Goal: Information Seeking & Learning: Learn about a topic

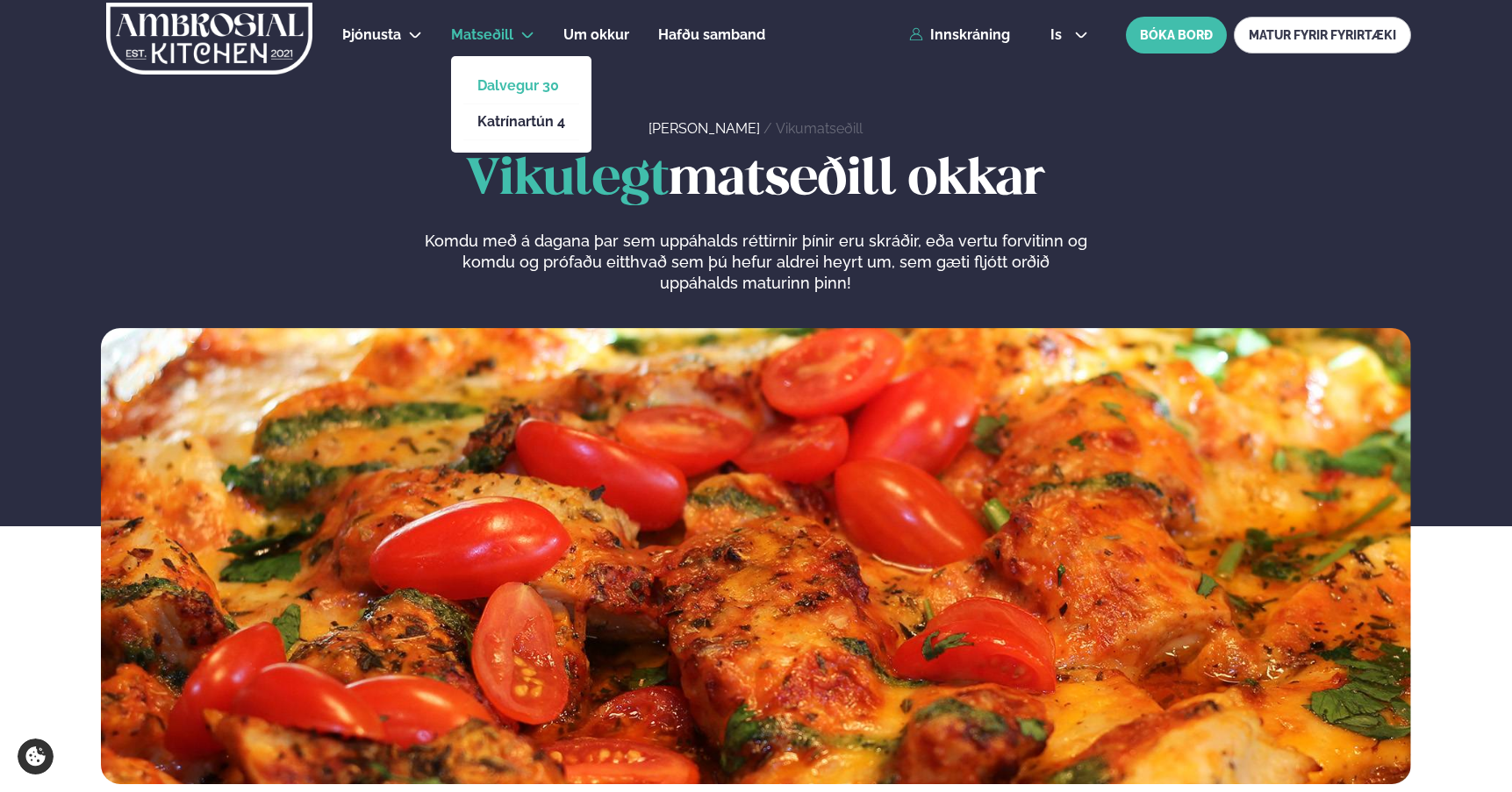
click at [503, 85] on link "Dalvegur 30" at bounding box center [521, 86] width 88 height 14
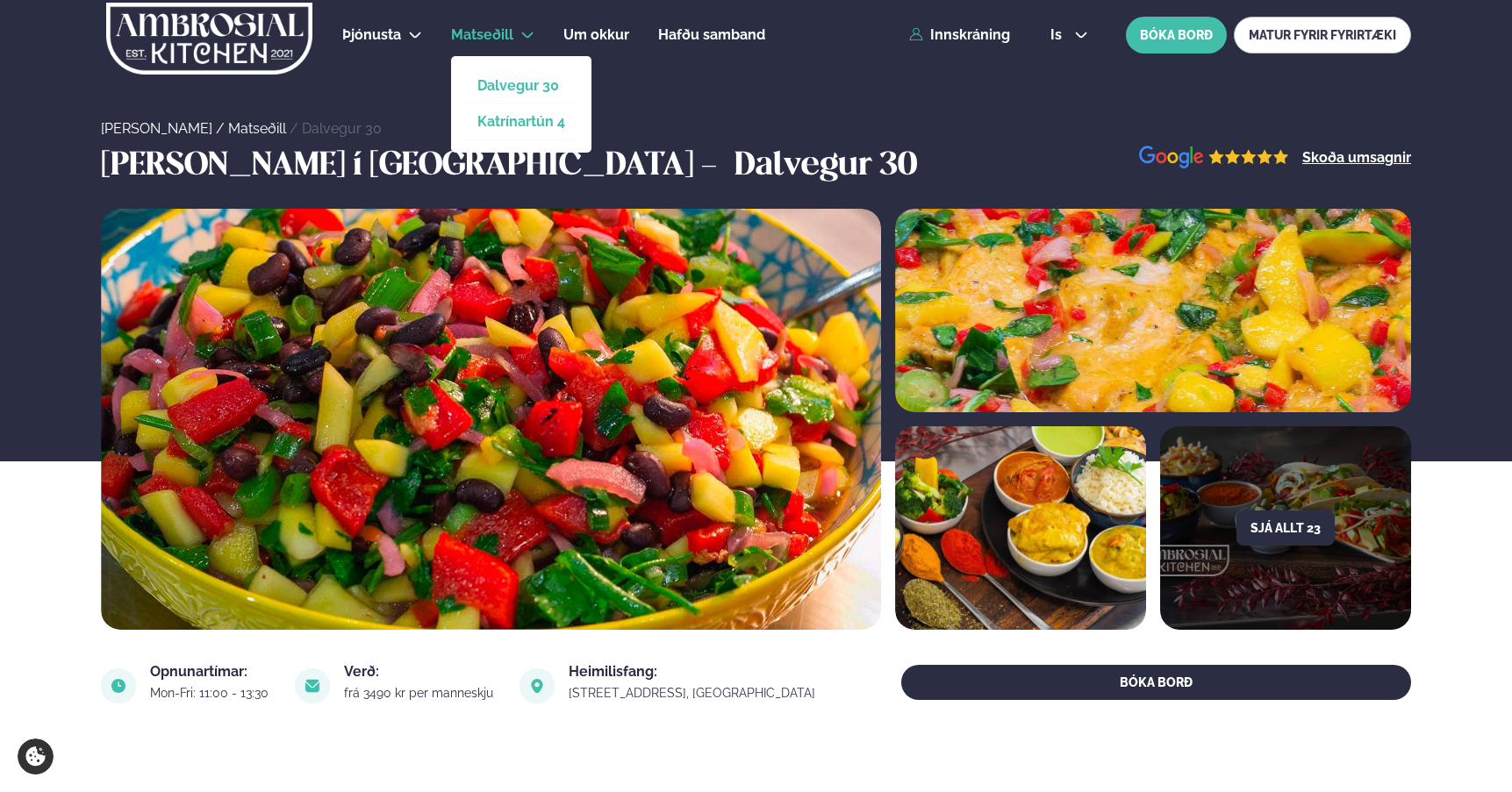
click at [503, 116] on link "Katrínartún 4" at bounding box center [521, 122] width 88 height 14
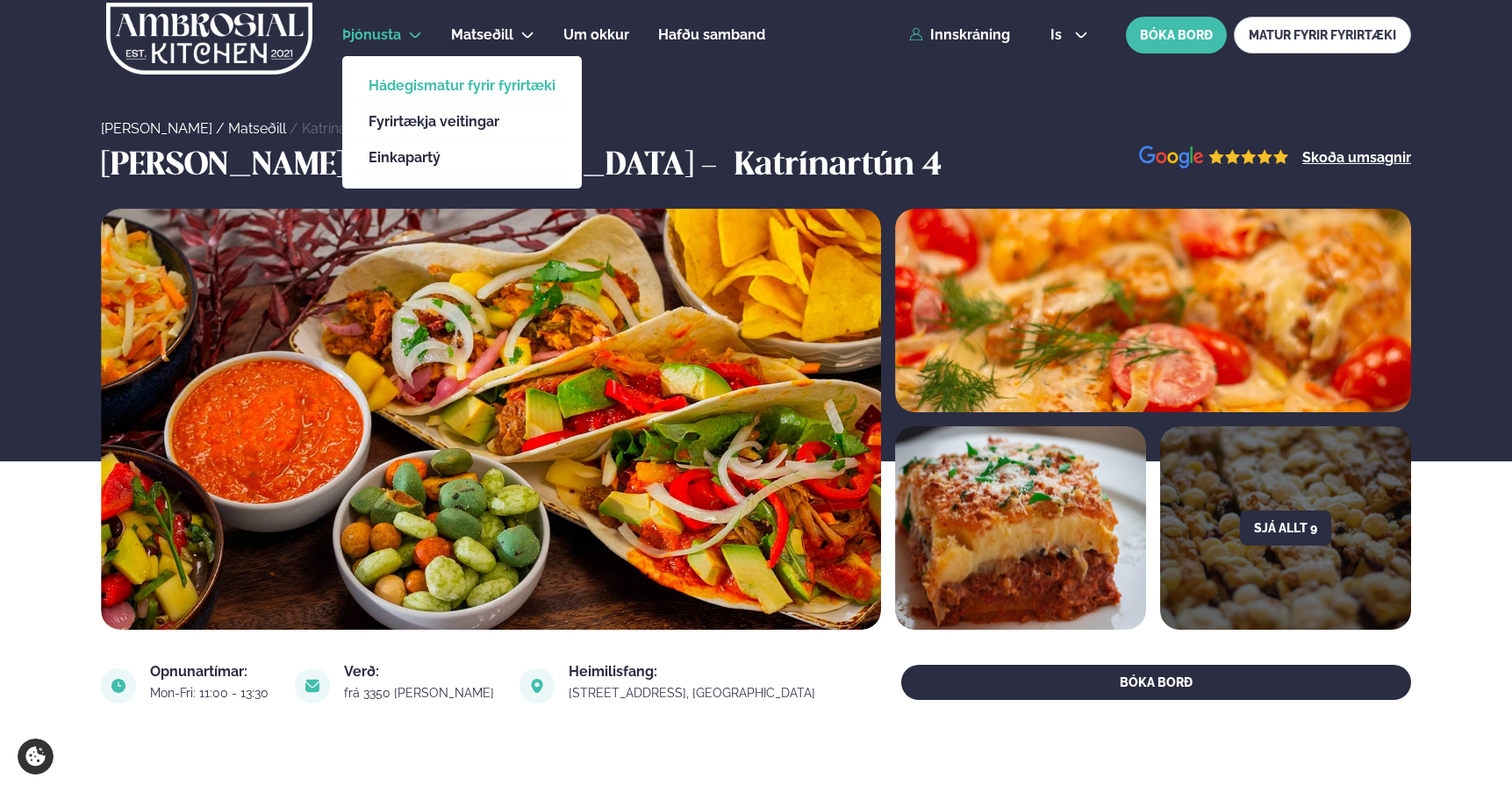
click at [440, 84] on link "Hádegismatur fyrir fyrirtæki" at bounding box center [462, 86] width 187 height 14
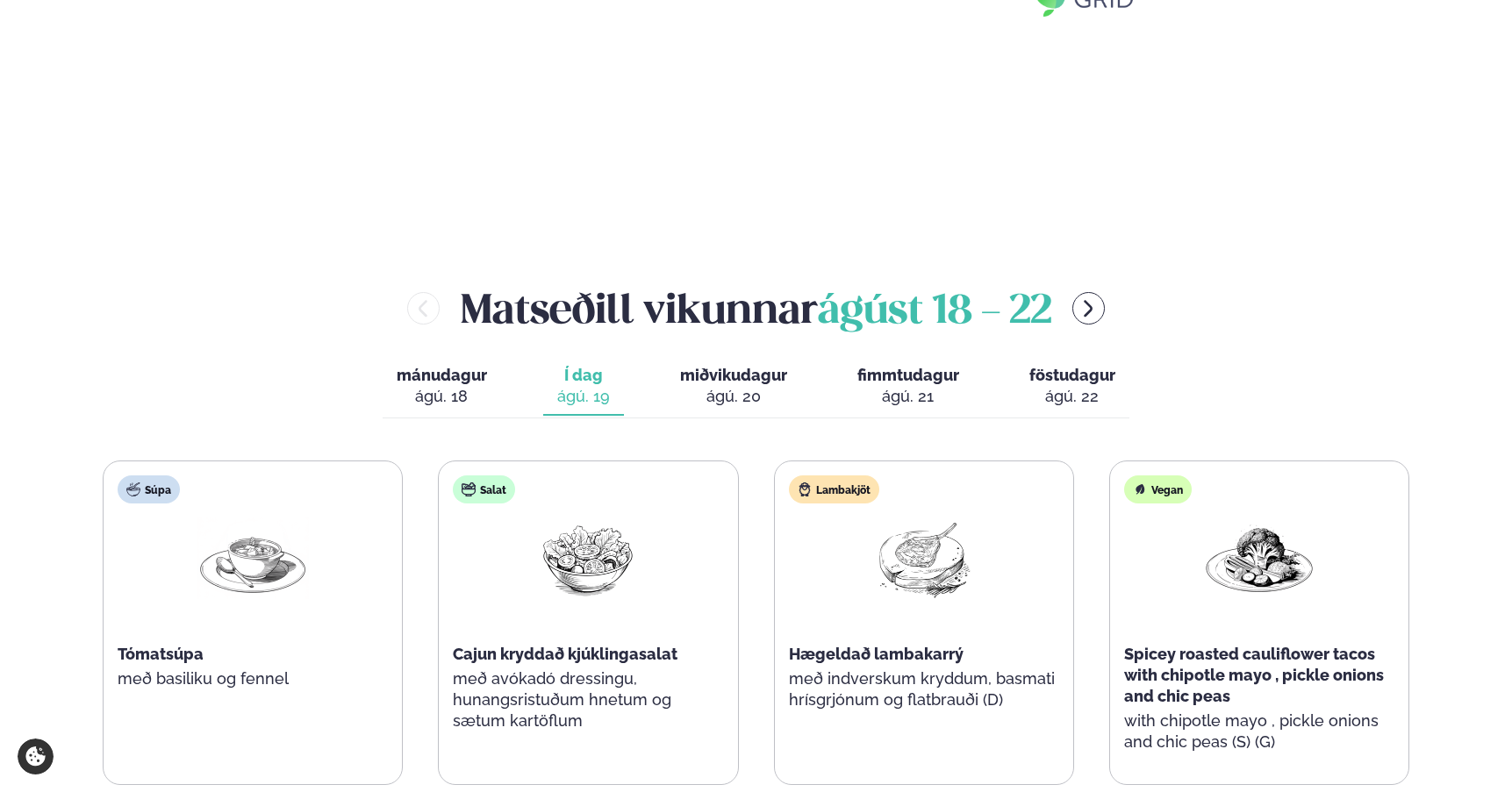
scroll to position [1856, 0]
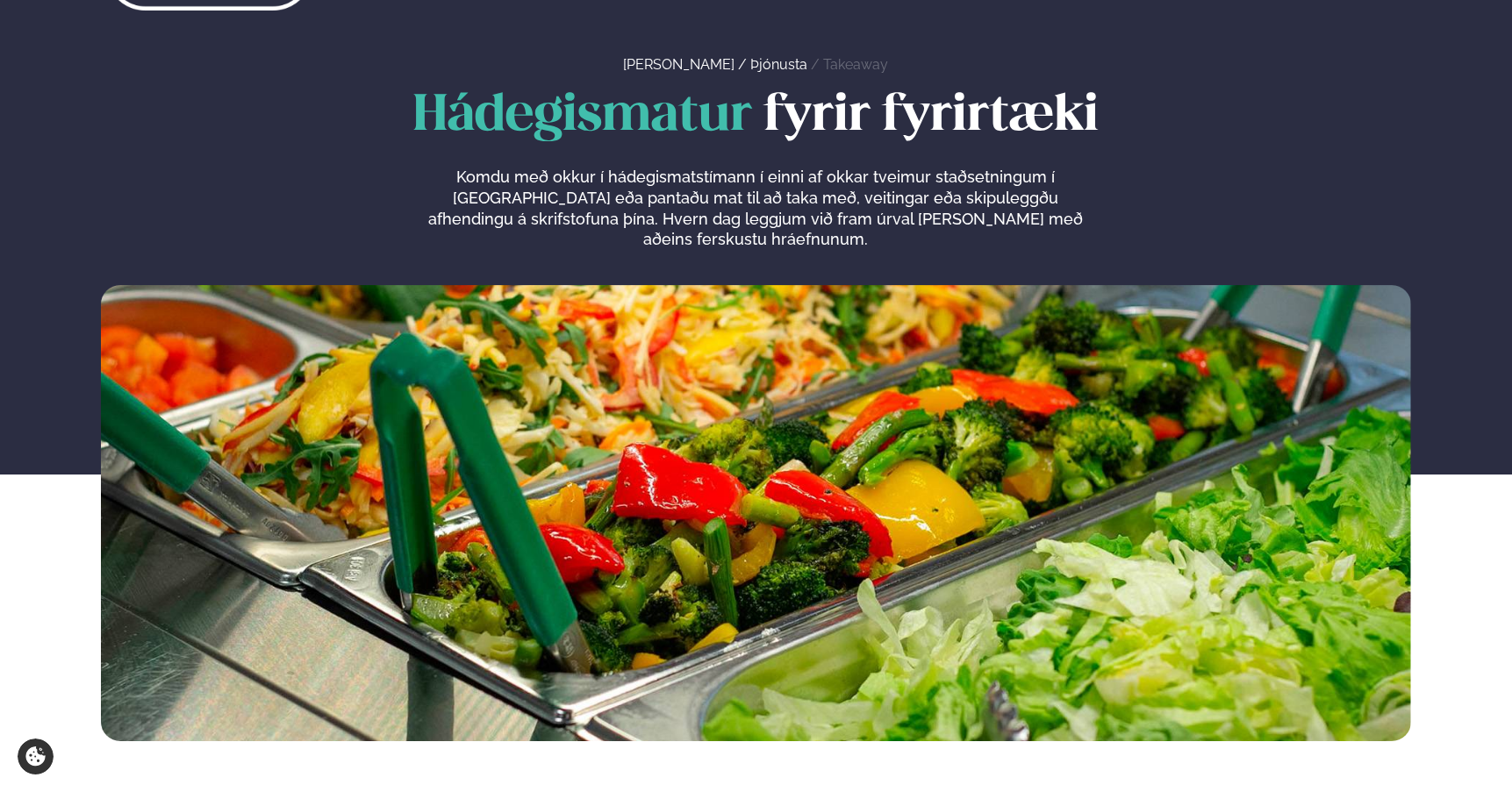
scroll to position [0, 0]
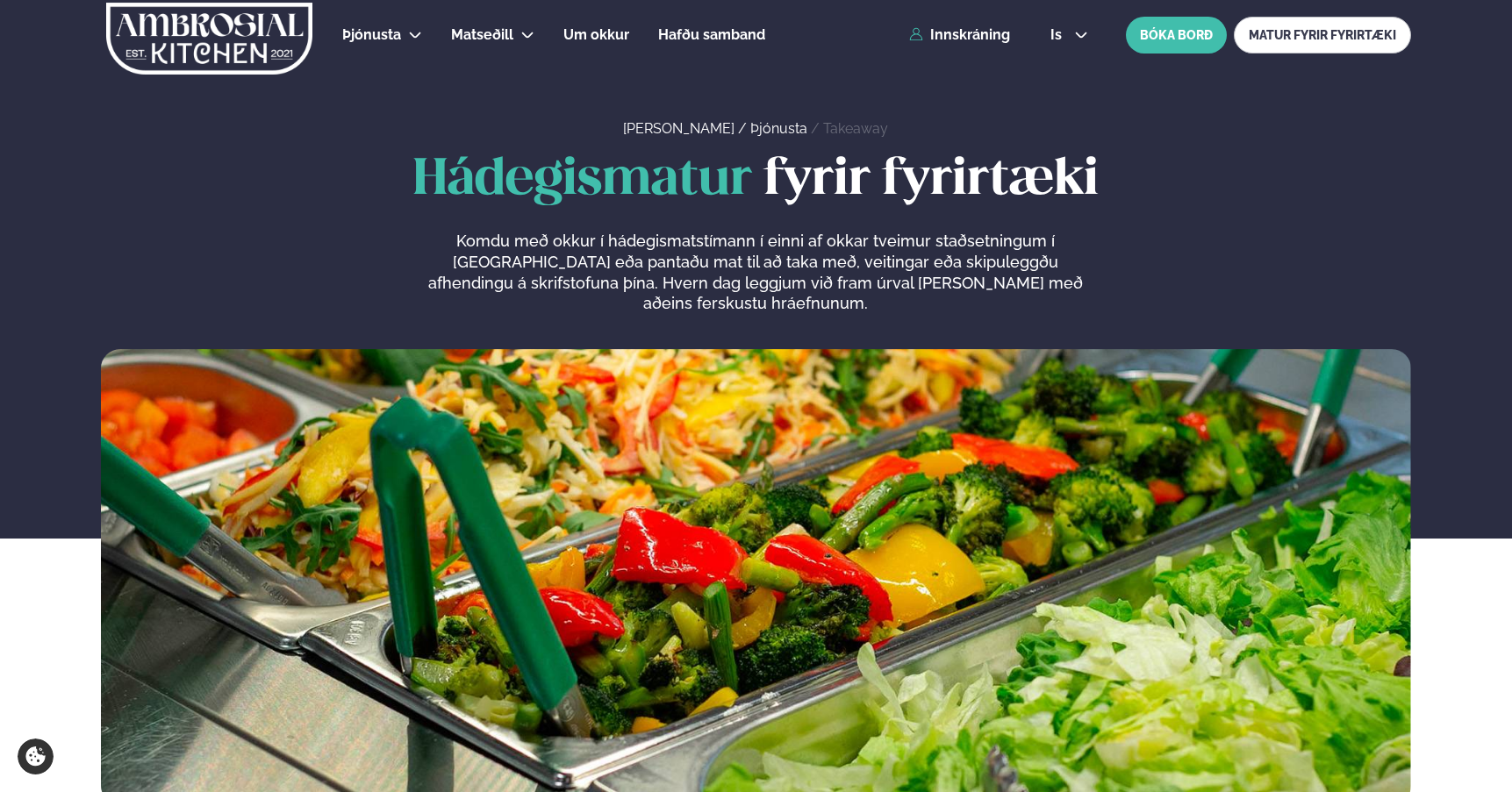
click at [1156, 118] on div "Heim / Þjónusta / Takeaway" at bounding box center [756, 70] width 1512 height 140
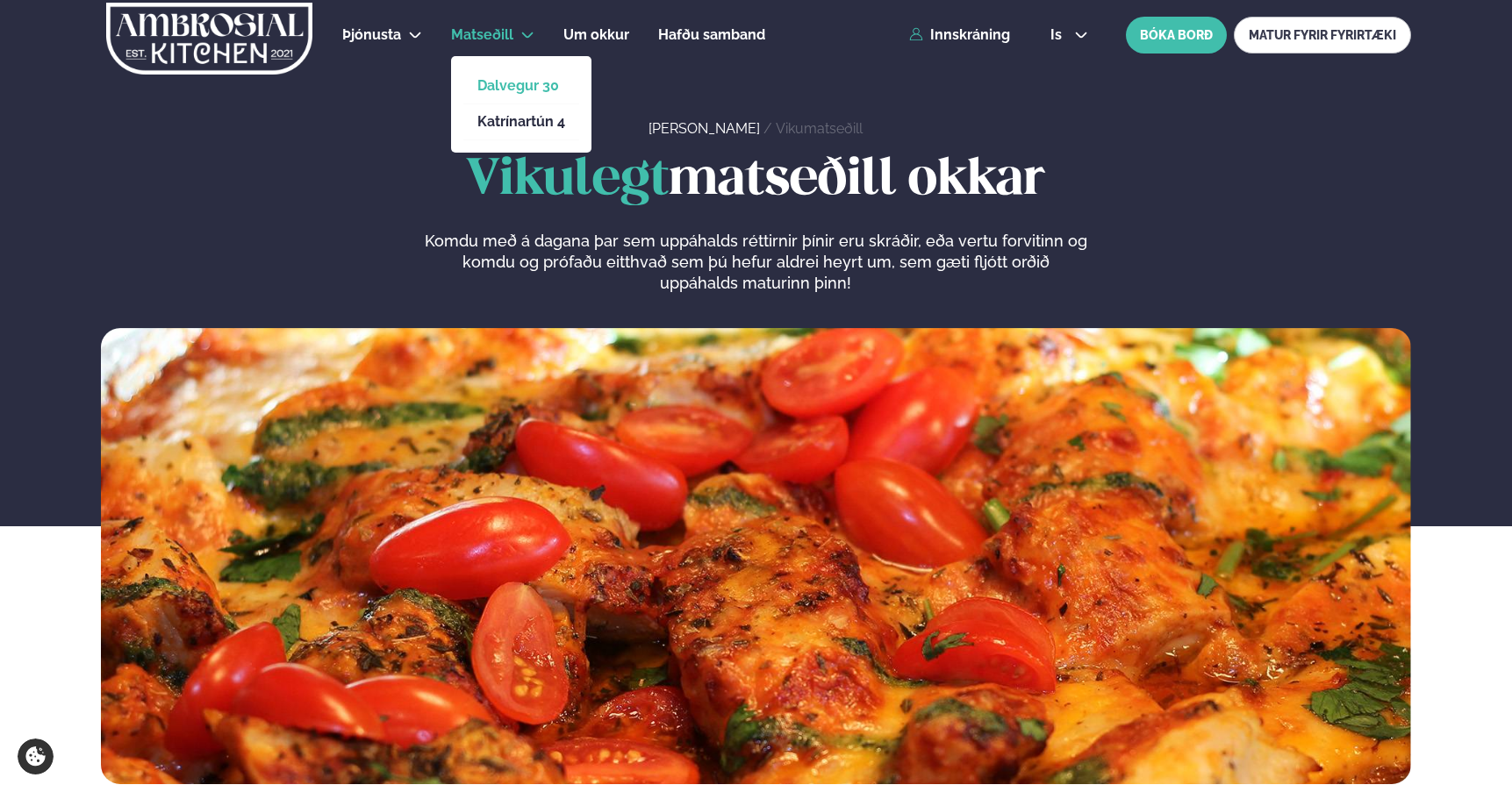
click at [520, 80] on link "Dalvegur 30" at bounding box center [521, 86] width 88 height 14
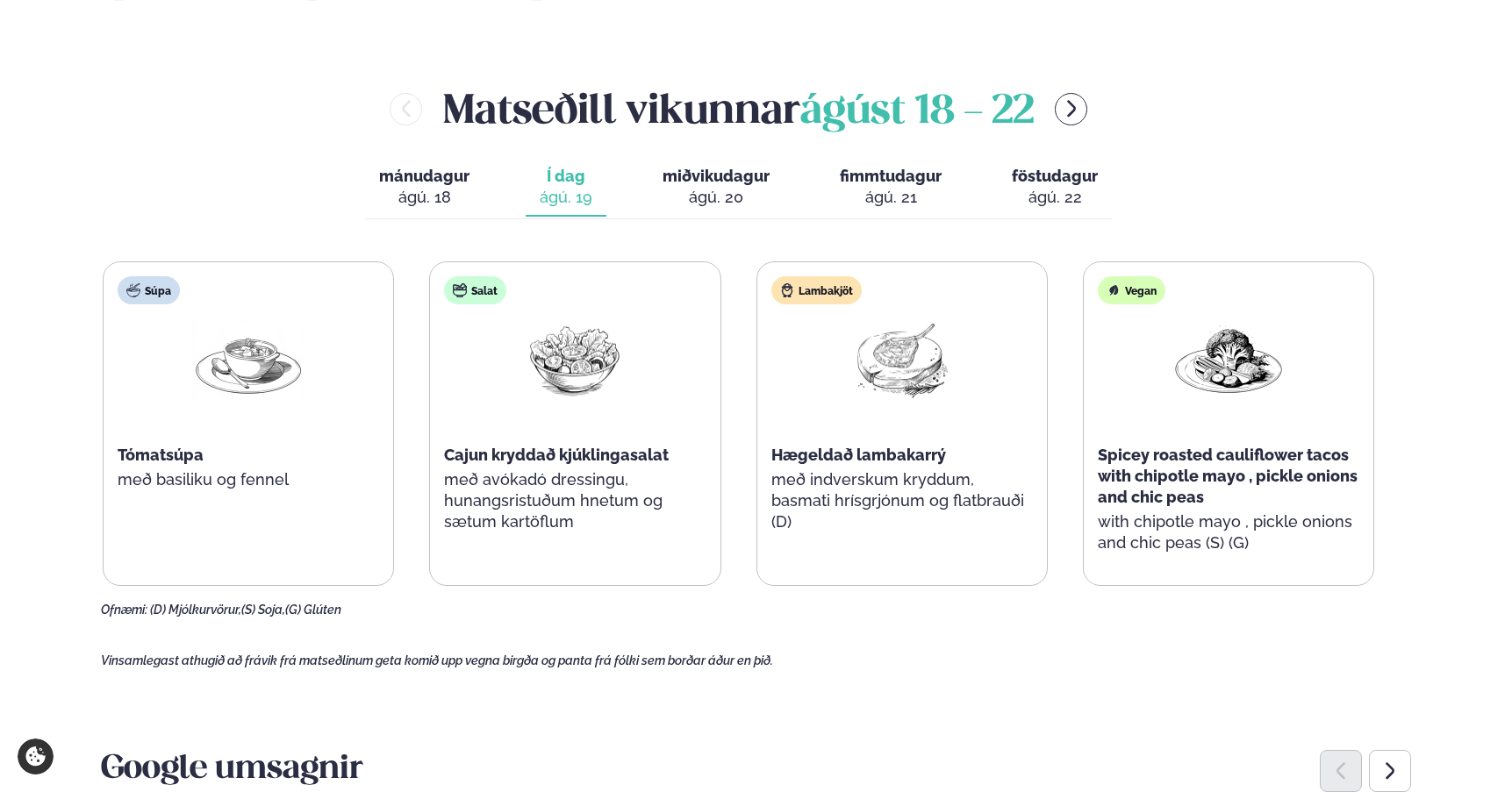
scroll to position [662, 0]
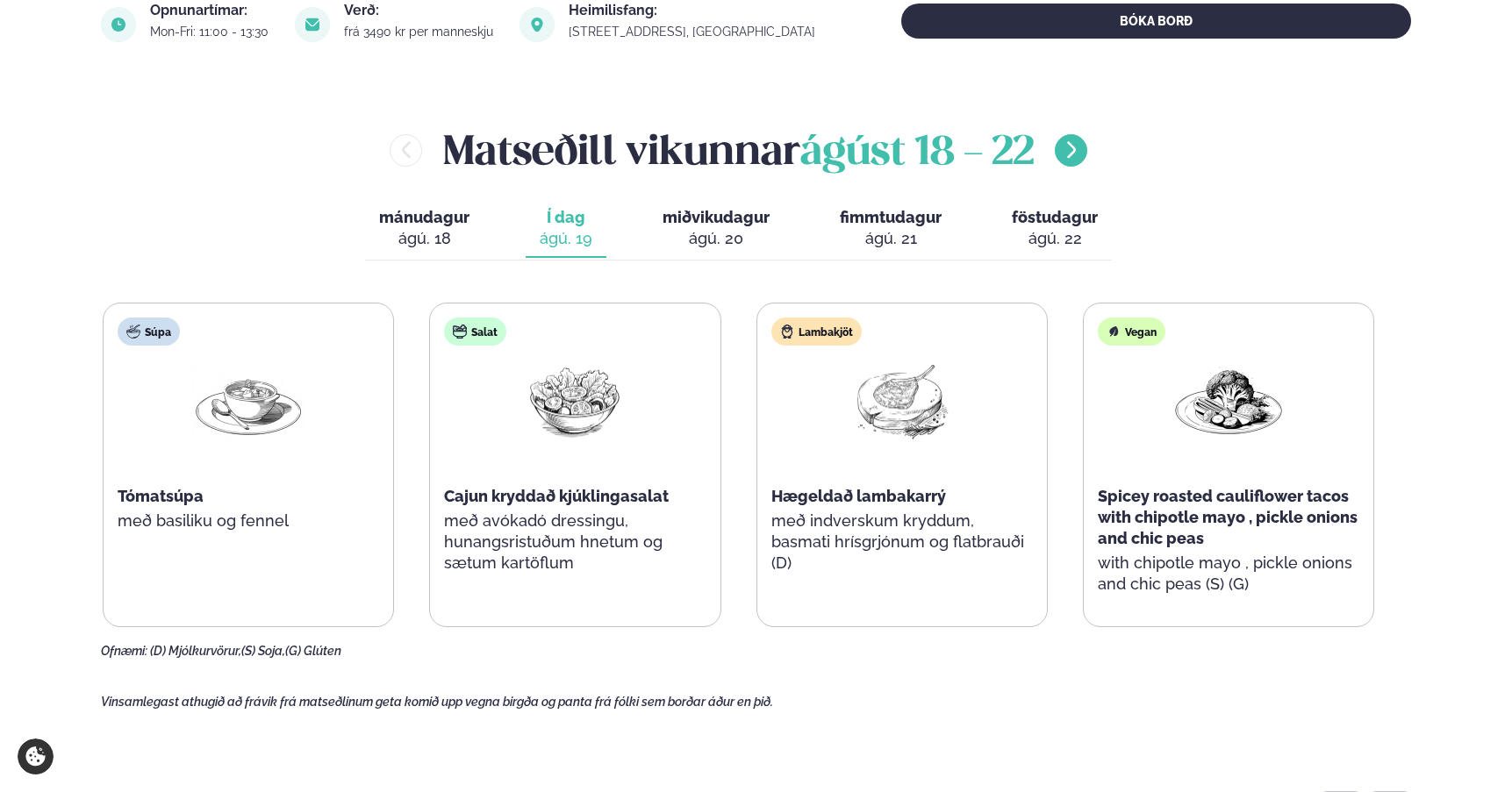
click at [1082, 141] on icon "menu-btn-right" at bounding box center [1071, 150] width 21 height 21
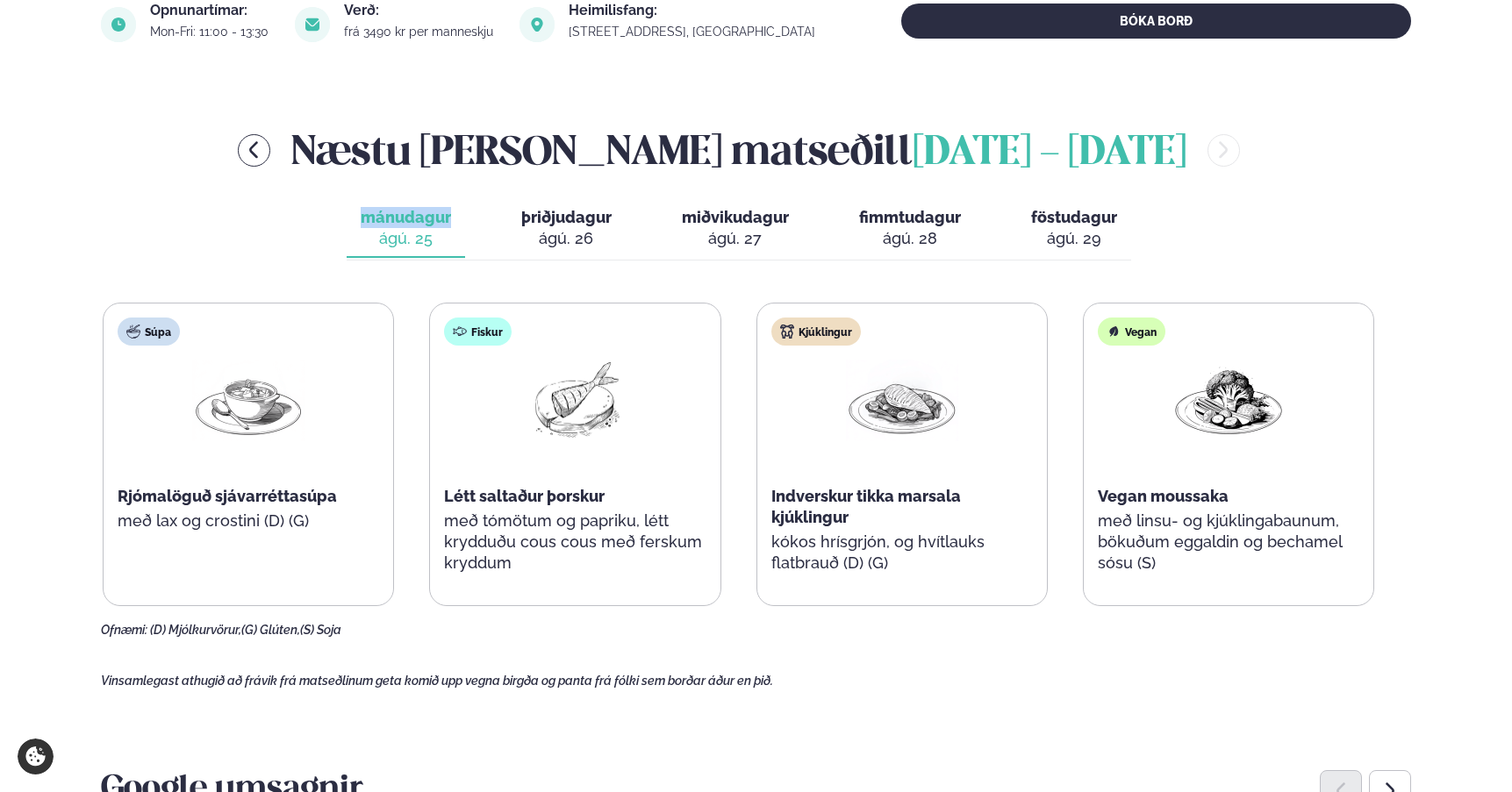
click at [1084, 141] on div "Næstu [PERSON_NAME] matseðill [DATE] - [DATE]" at bounding box center [738, 149] width 1275 height 57
click at [258, 147] on icon "menu-btn-left" at bounding box center [253, 149] width 9 height 17
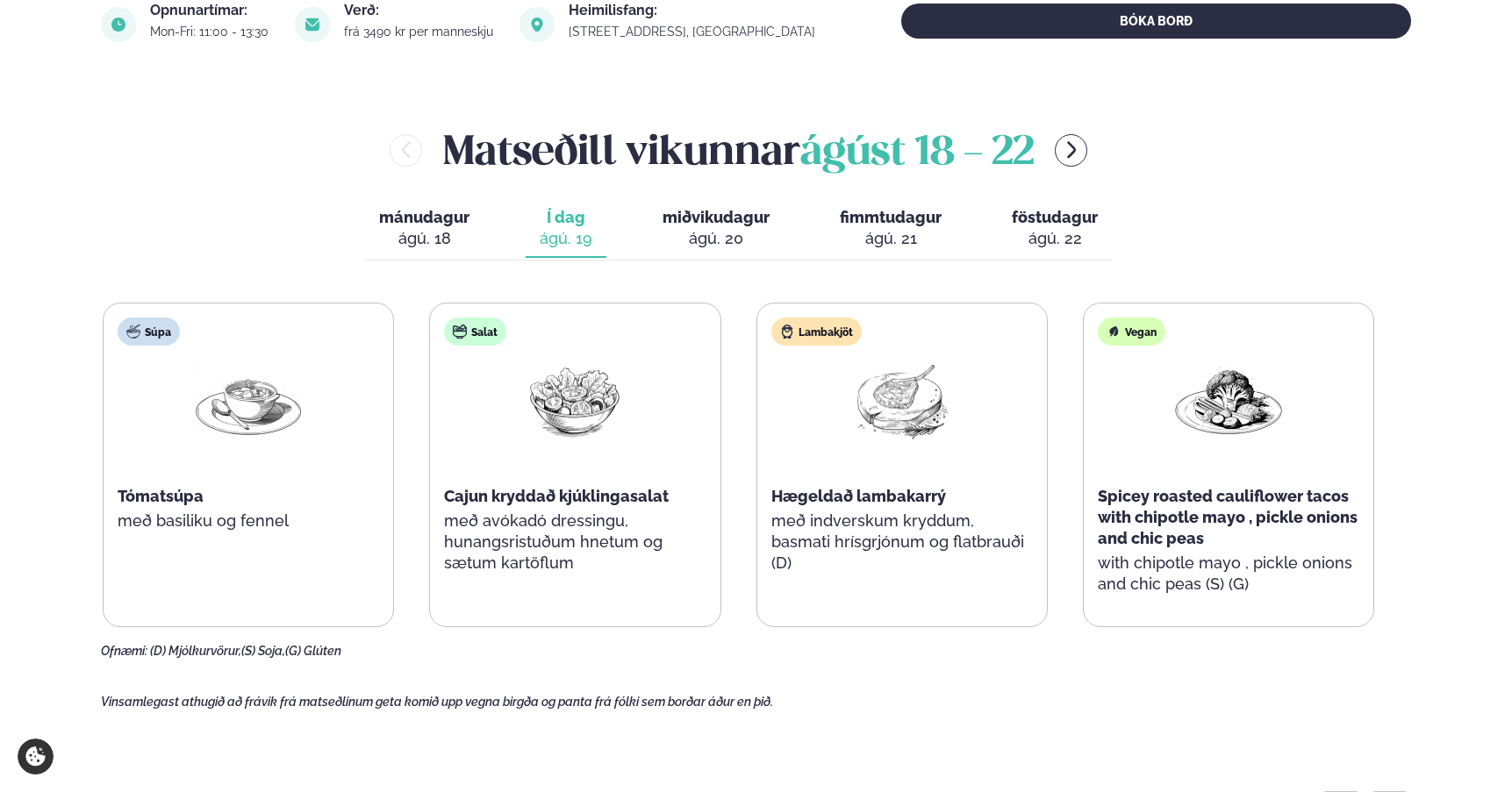
click at [883, 254] on button "fimmtudagur fim. ágú. 21" at bounding box center [891, 229] width 130 height 58
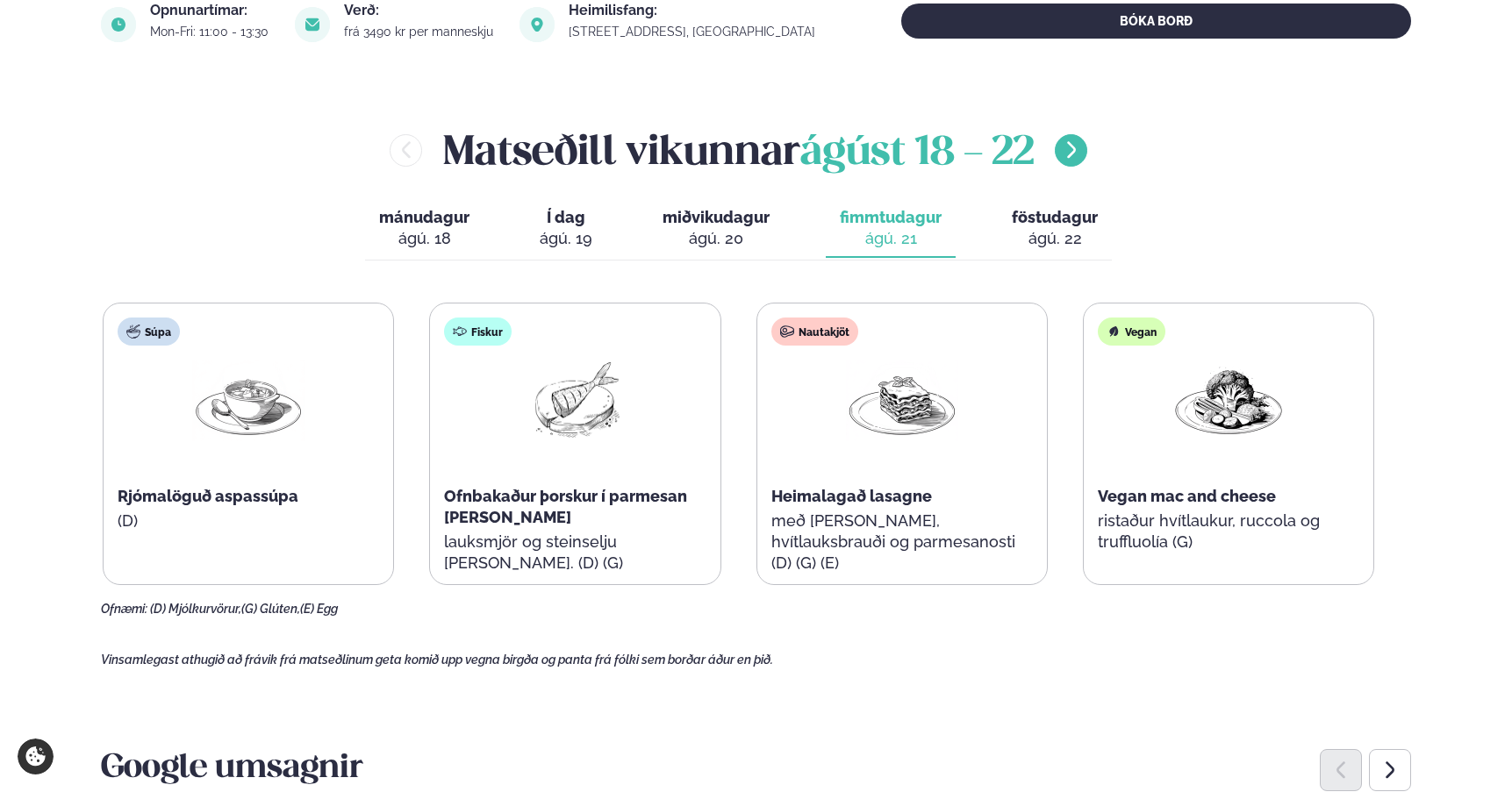
click at [1082, 153] on icon "menu-btn-right" at bounding box center [1071, 150] width 21 height 21
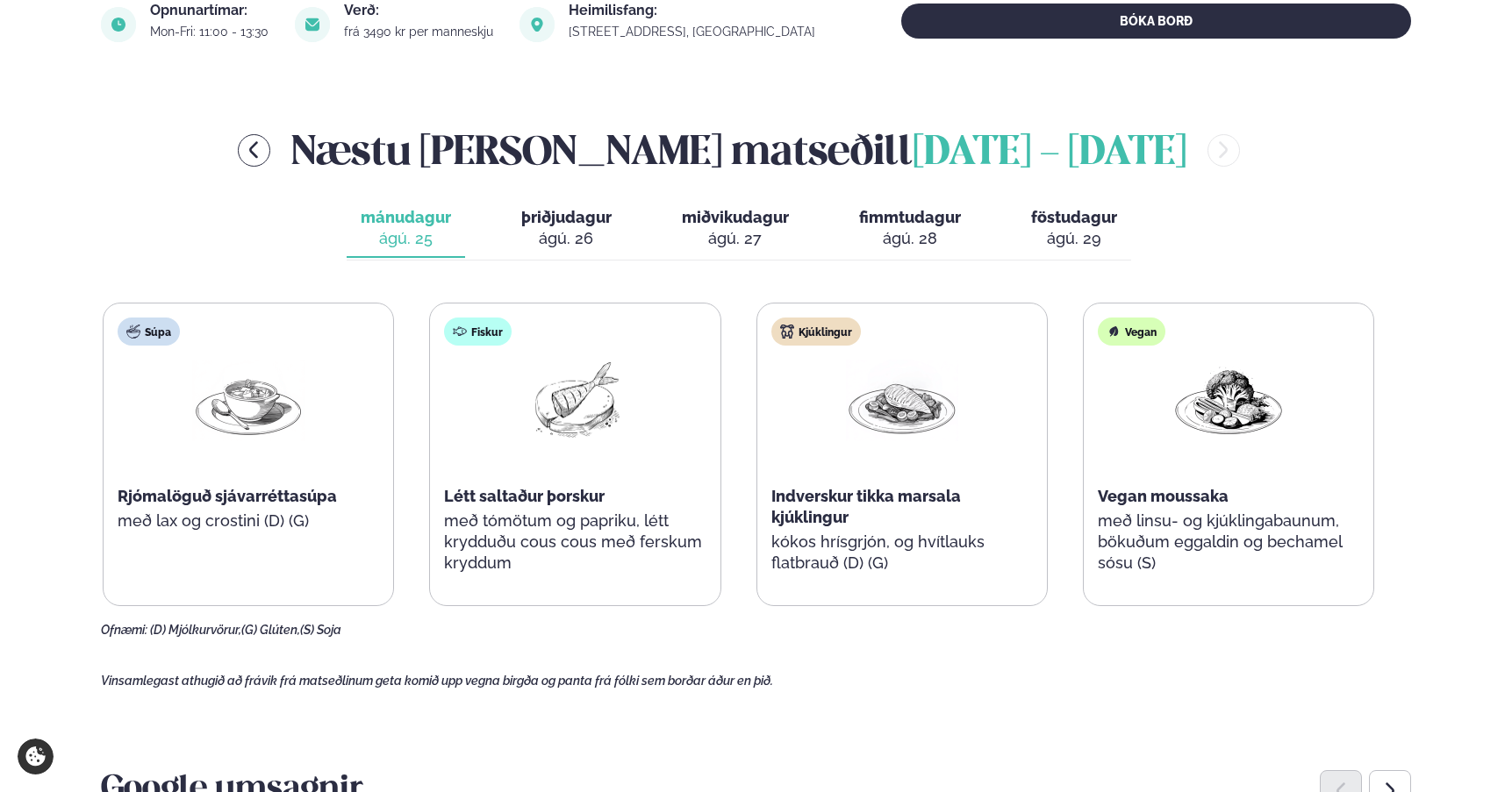
click at [838, 247] on div "mánudagur mán. [DATE] þriðjudagur þri. [DATE] miðvikudagur mið. [DATE] fimmtuda…" at bounding box center [739, 230] width 784 height 61
click at [901, 218] on span "fimmtudagur" at bounding box center [910, 217] width 102 height 18
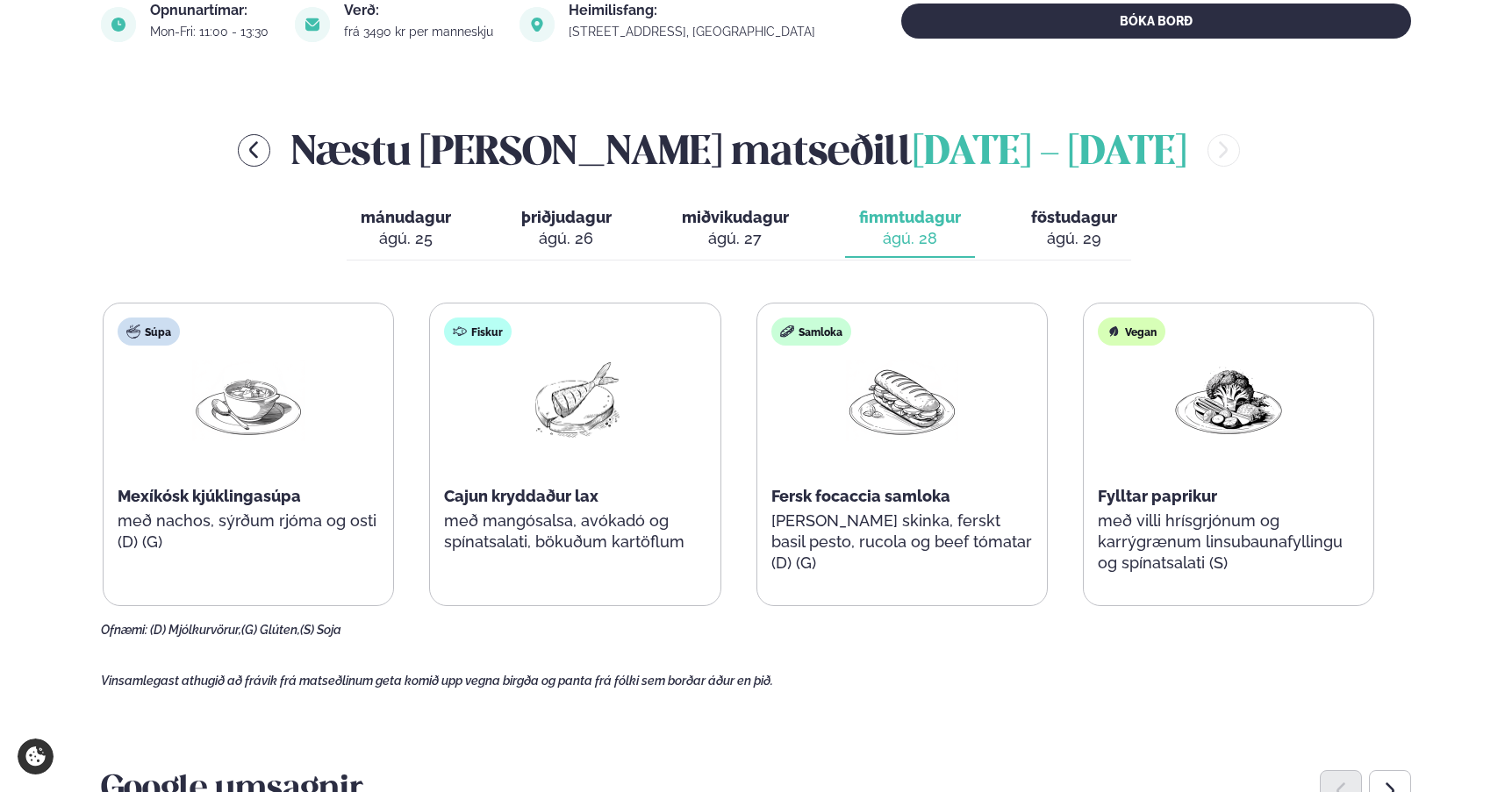
click at [901, 218] on span "fimmtudagur" at bounding box center [910, 217] width 102 height 18
click at [264, 155] on icon "menu-btn-left" at bounding box center [253, 150] width 21 height 21
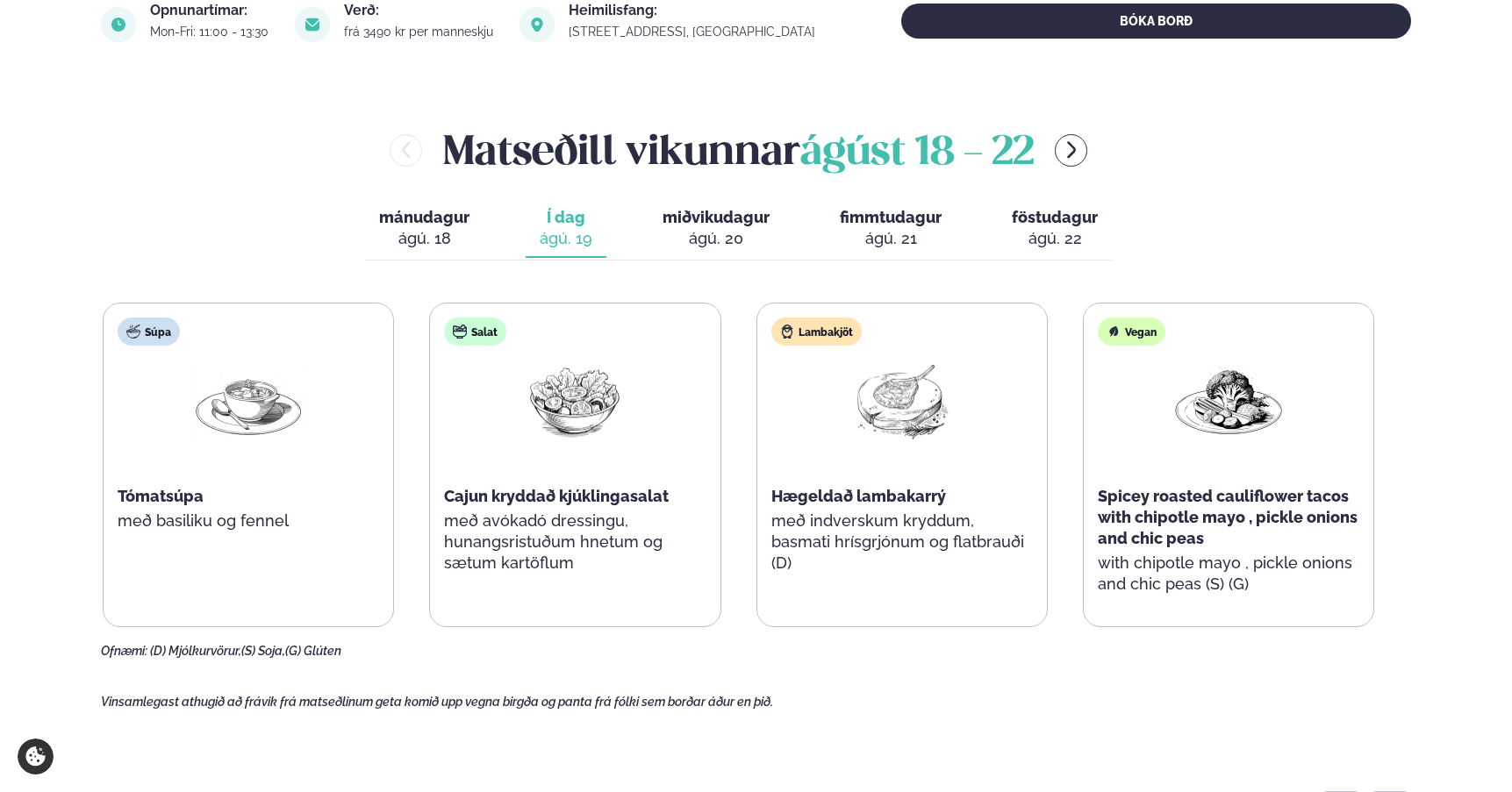
scroll to position [0, 0]
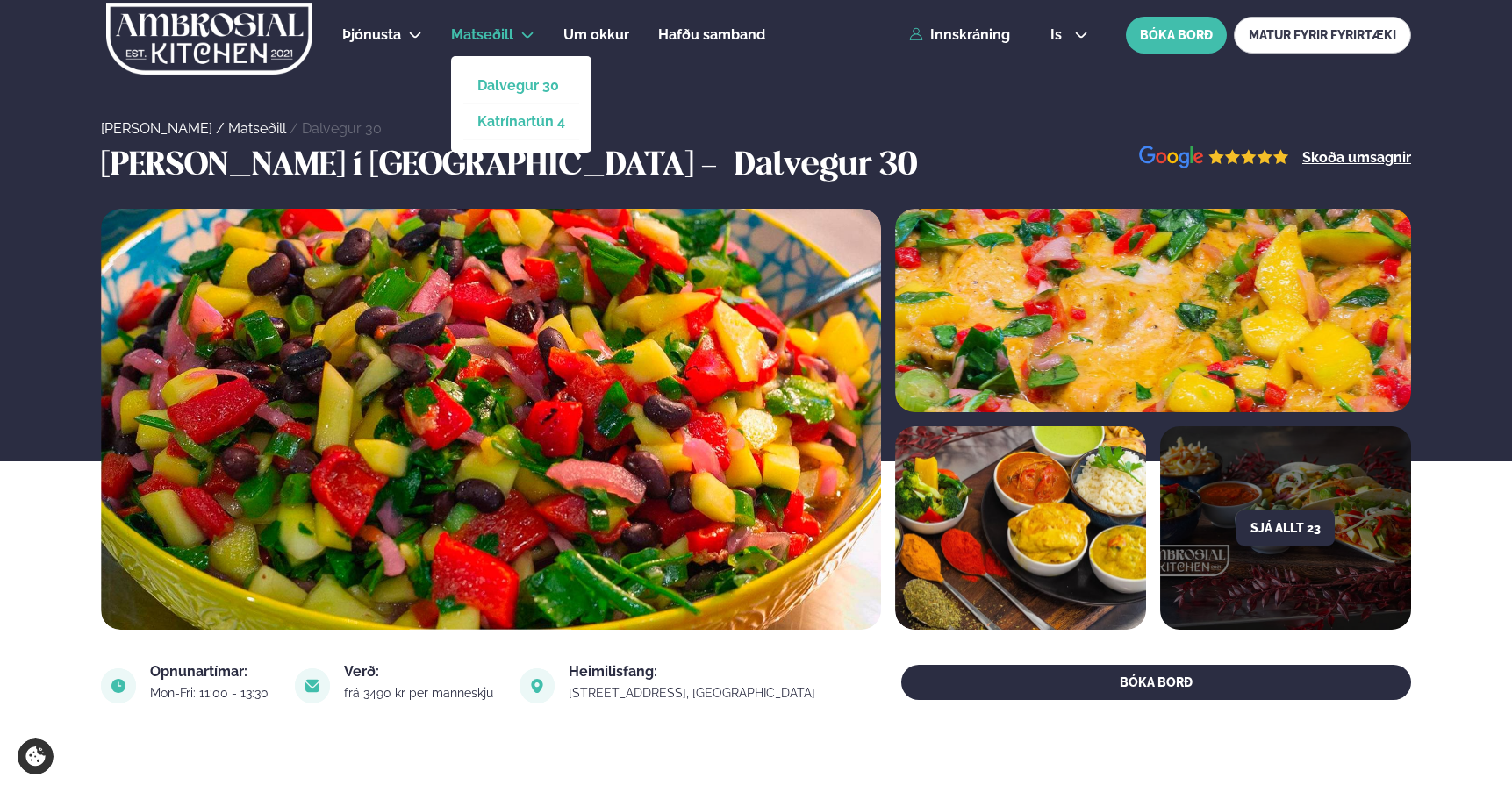
click at [508, 123] on link "Katrínartún 4" at bounding box center [521, 122] width 88 height 14
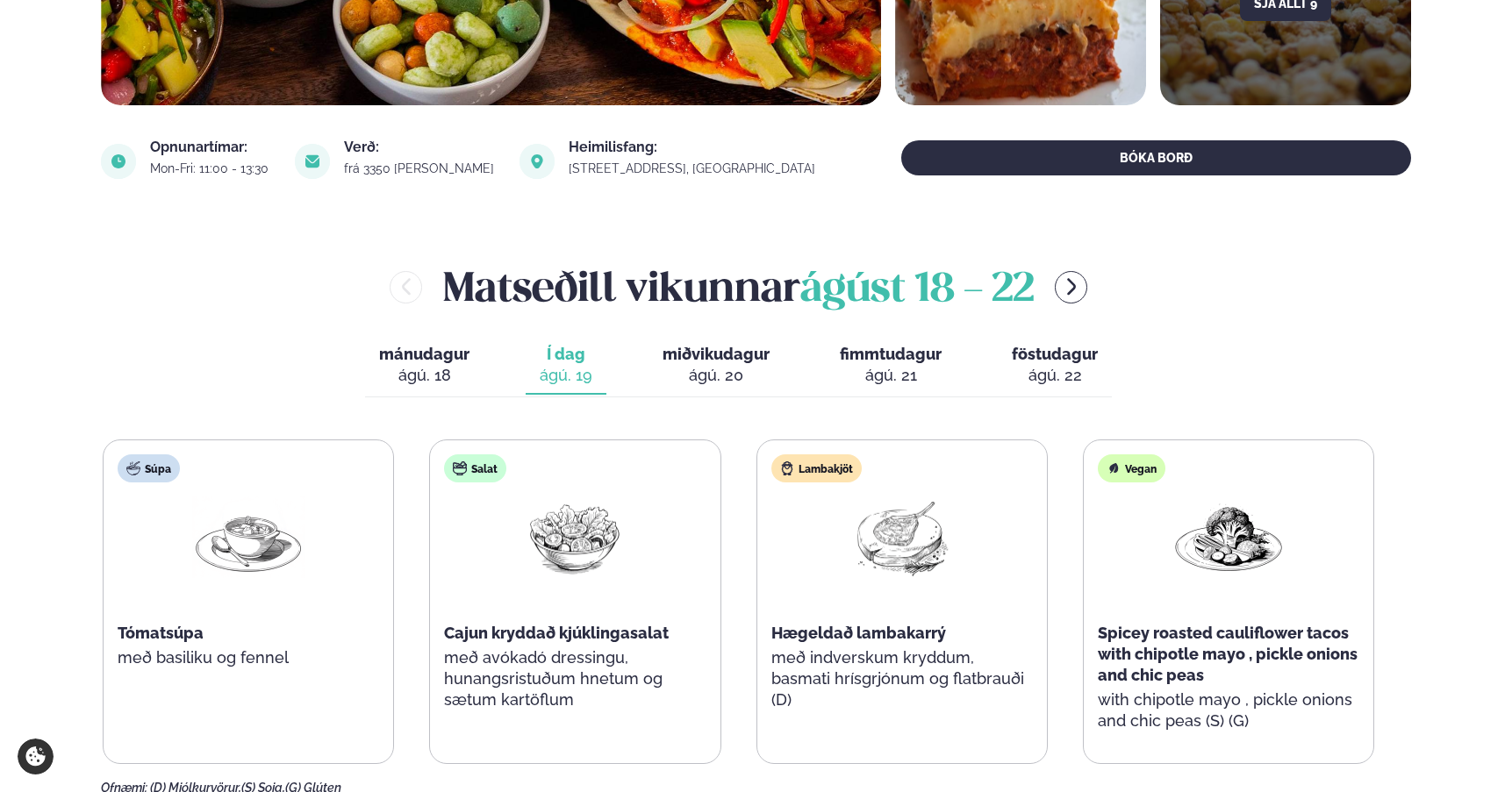
scroll to position [503, 0]
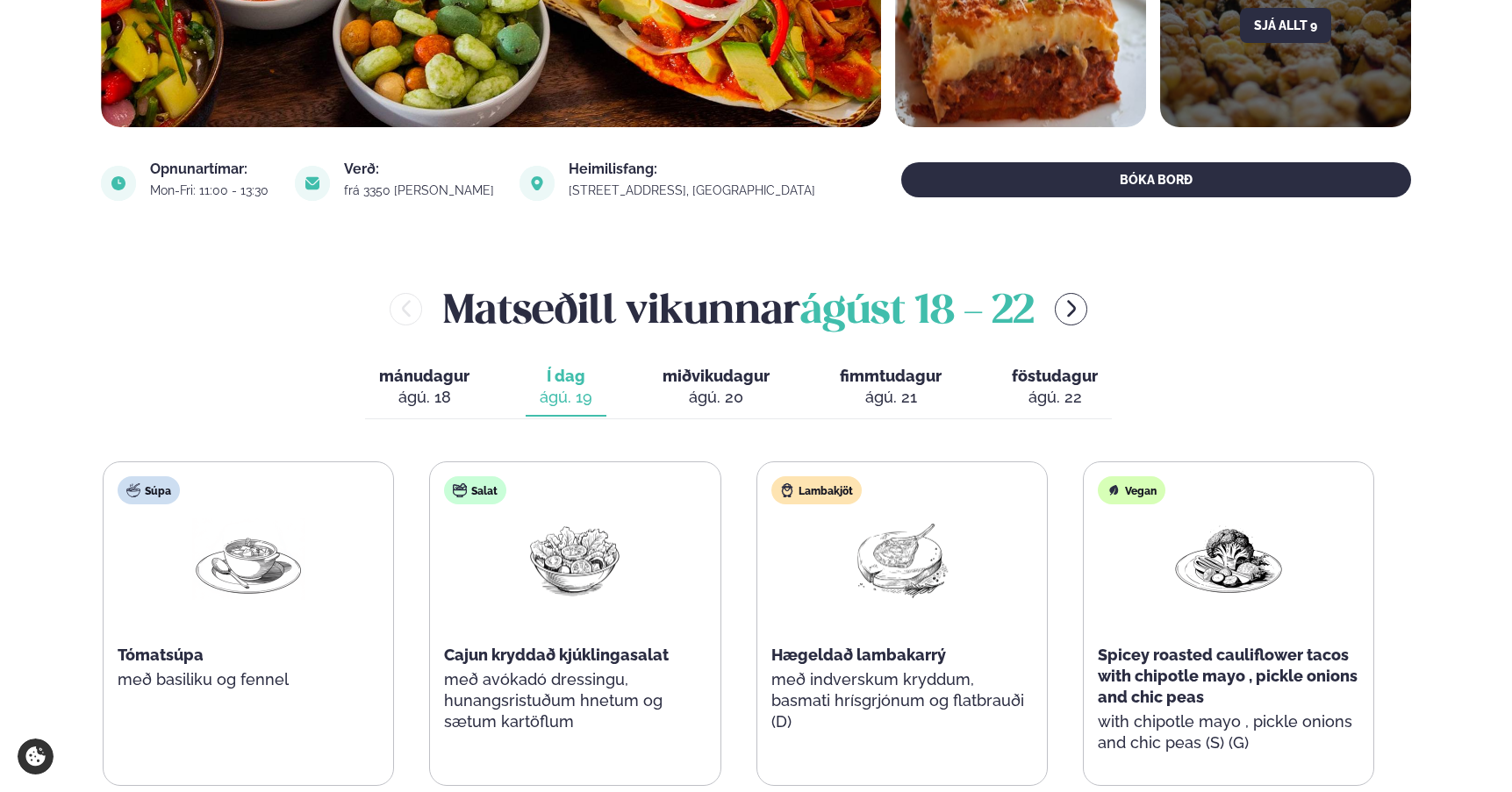
click at [907, 375] on span "fimmtudagur" at bounding box center [891, 376] width 102 height 18
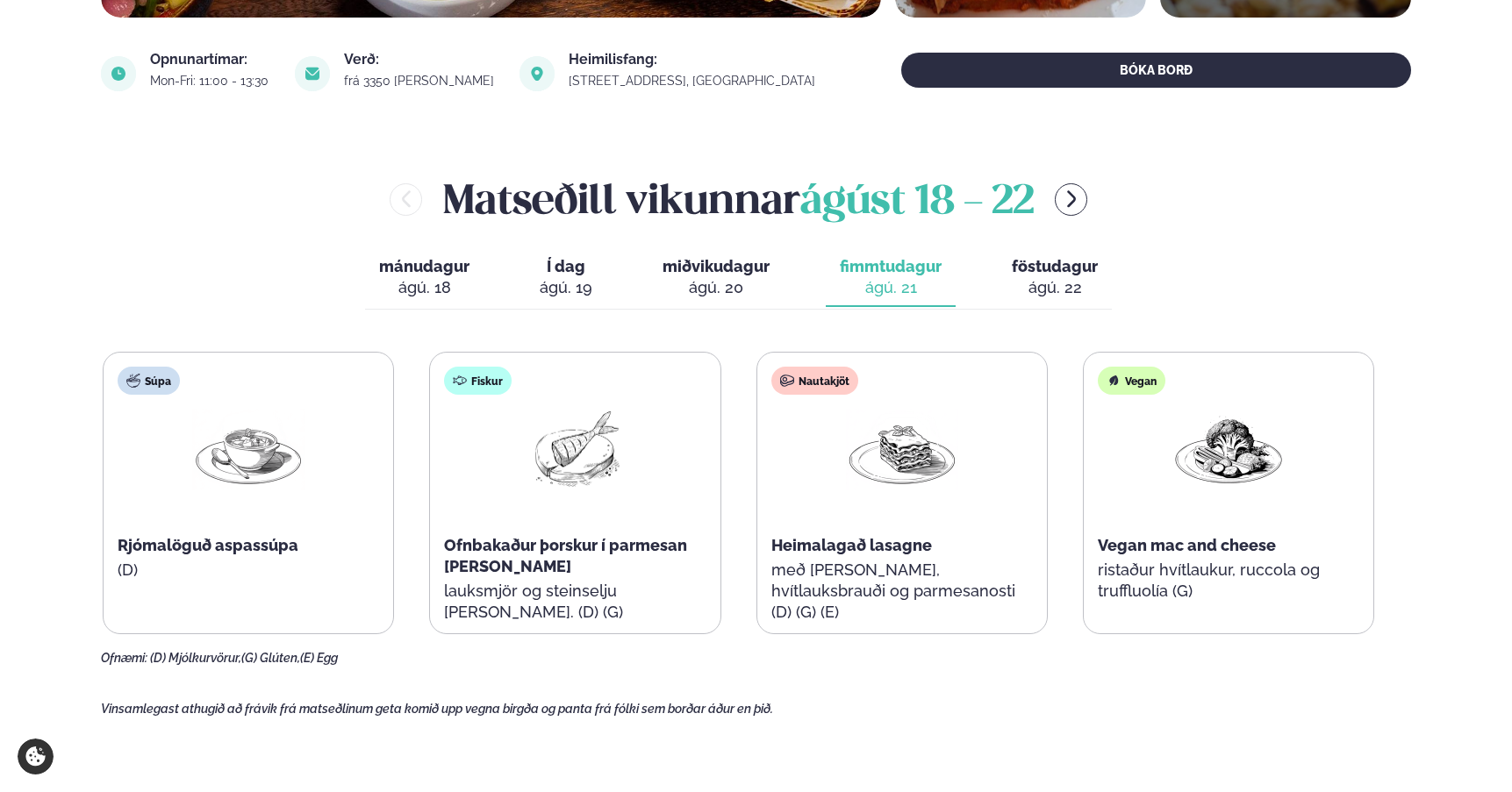
scroll to position [614, 0]
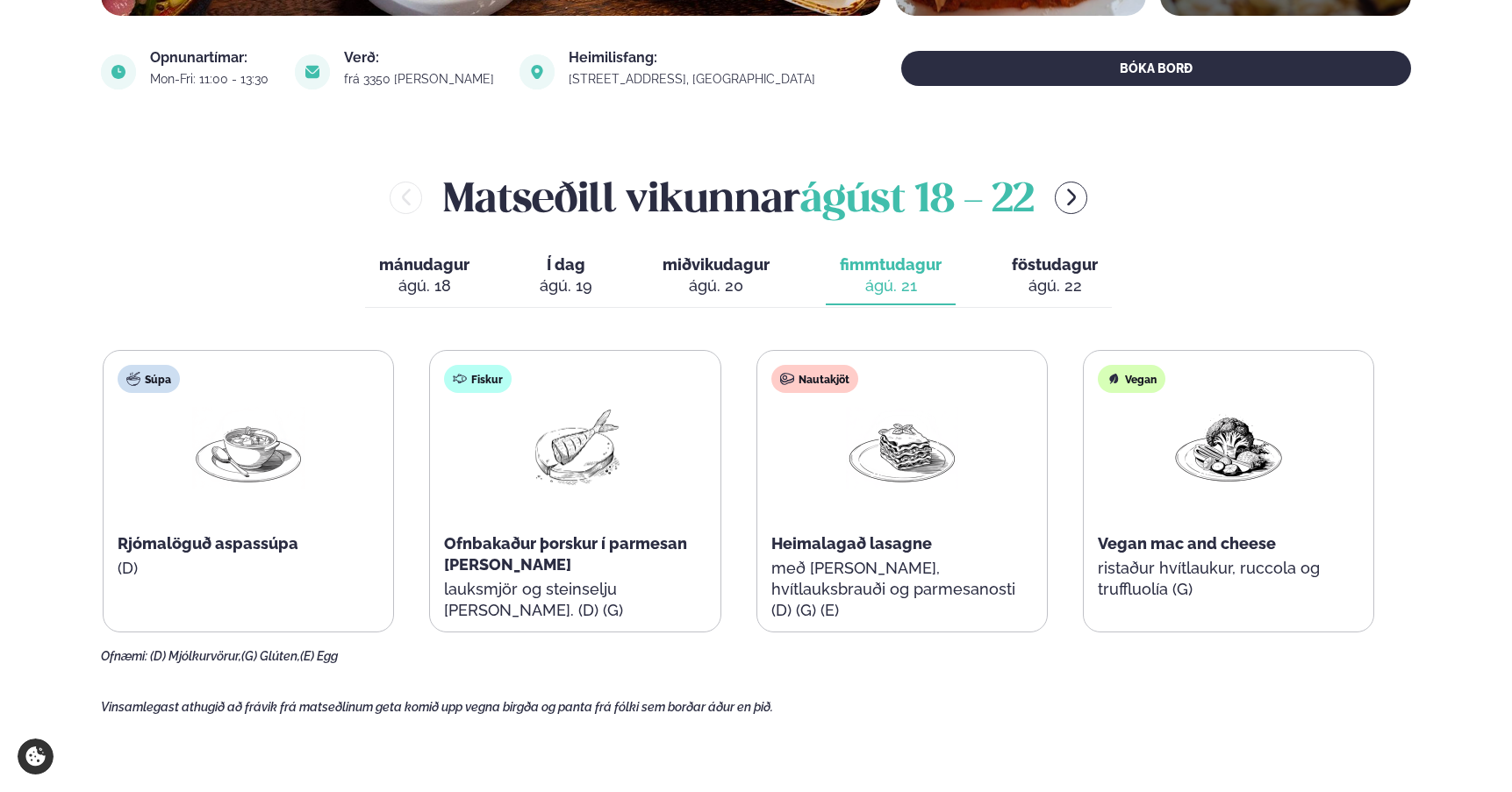
click at [1094, 190] on div "Matseðill vikunnar [DATE] - [DATE]" at bounding box center [738, 196] width 1275 height 57
click at [1076, 194] on icon "menu-btn-right" at bounding box center [1071, 197] width 9 height 17
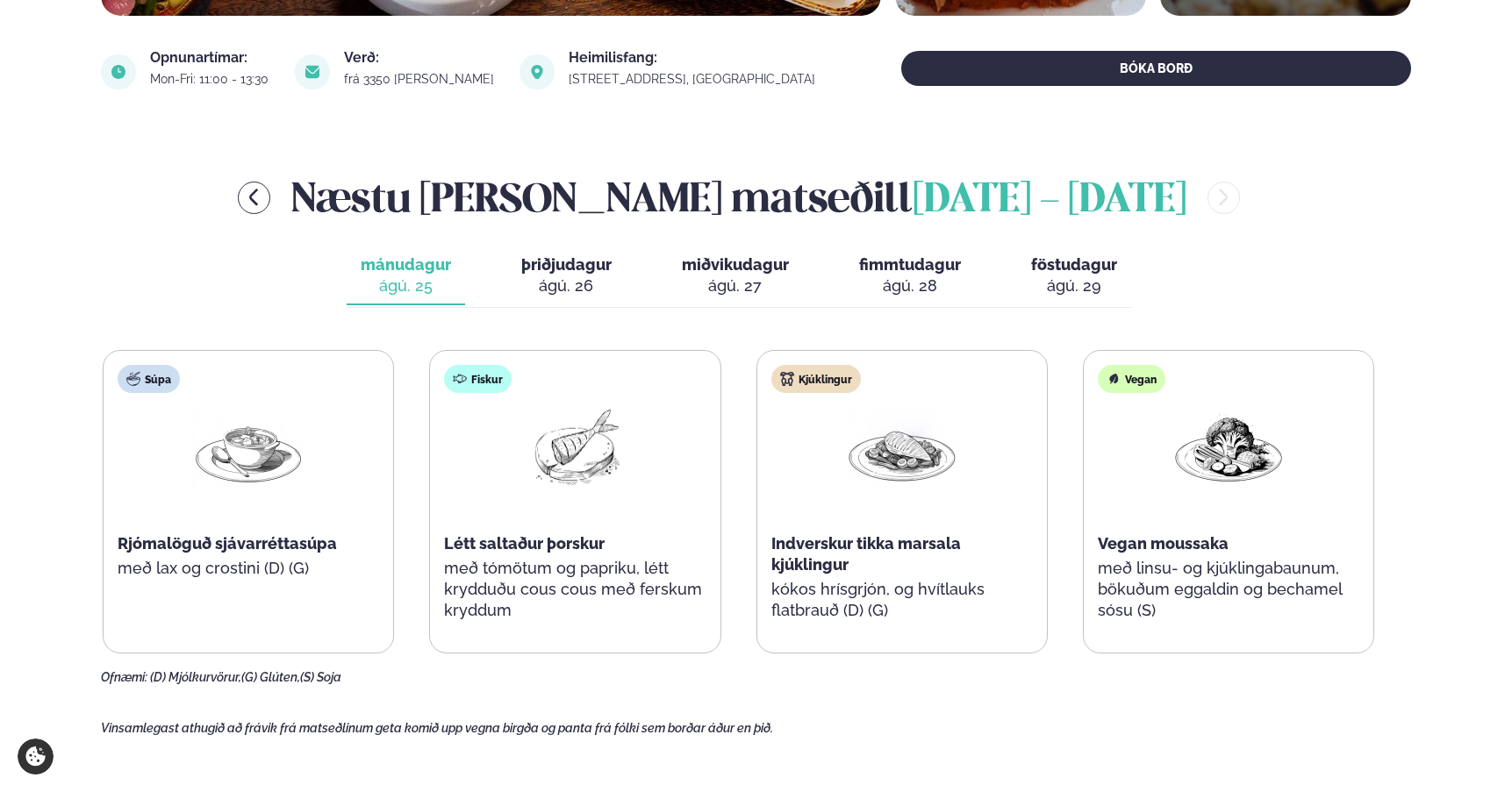
click at [920, 263] on span "fimmtudagur" at bounding box center [910, 264] width 102 height 18
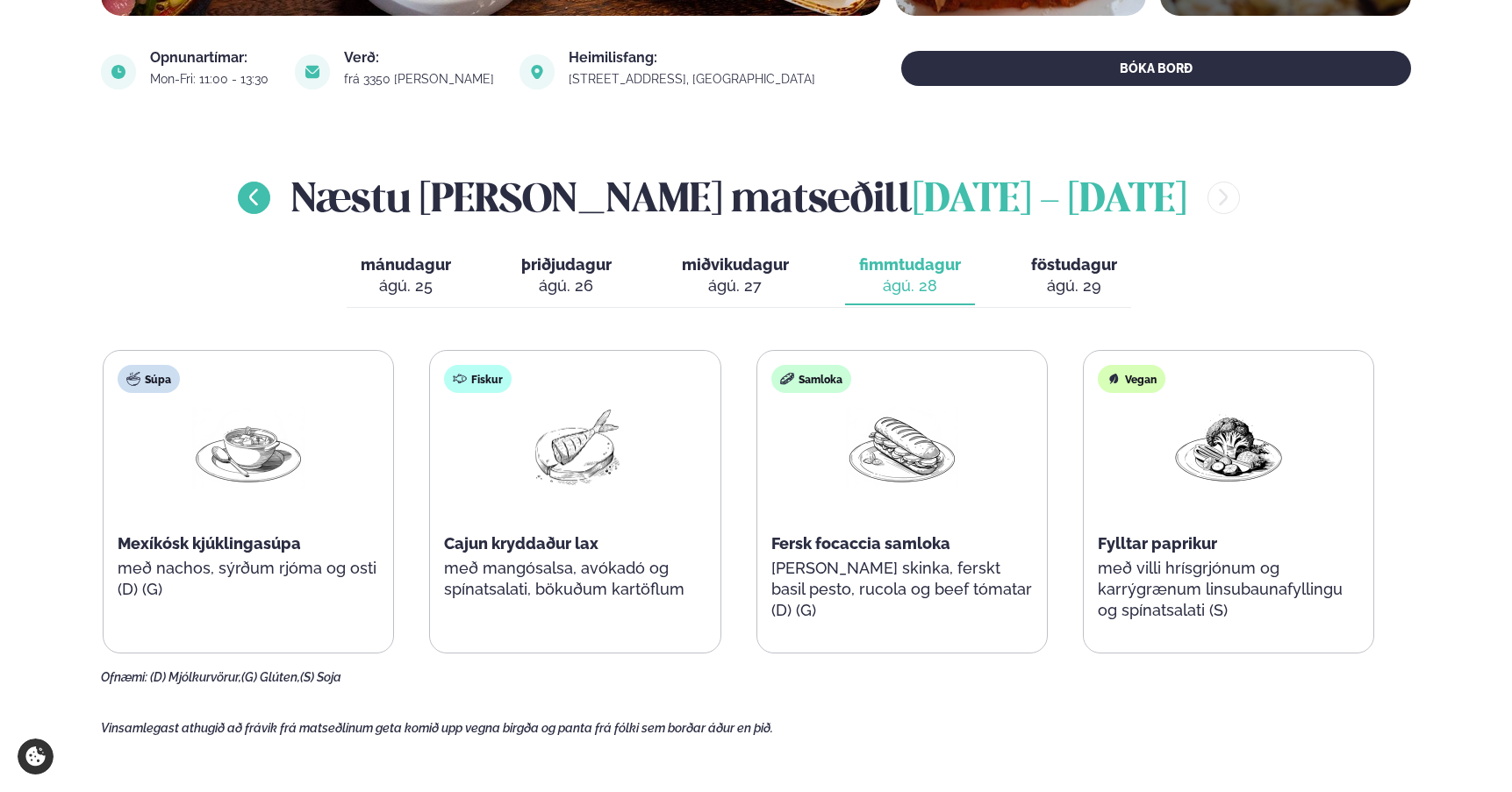
click at [264, 200] on icon "menu-btn-left" at bounding box center [253, 197] width 21 height 21
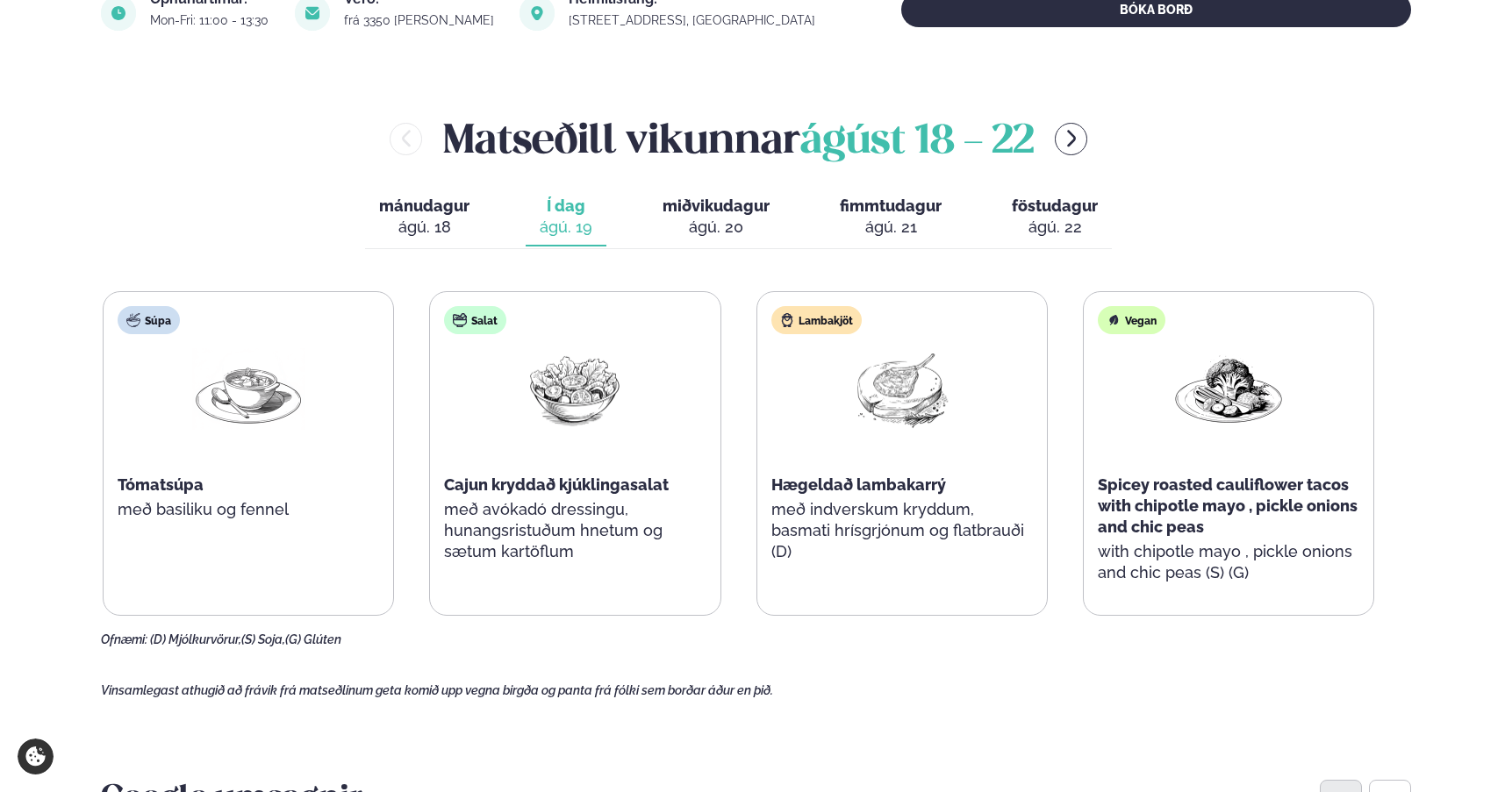
scroll to position [680, 0]
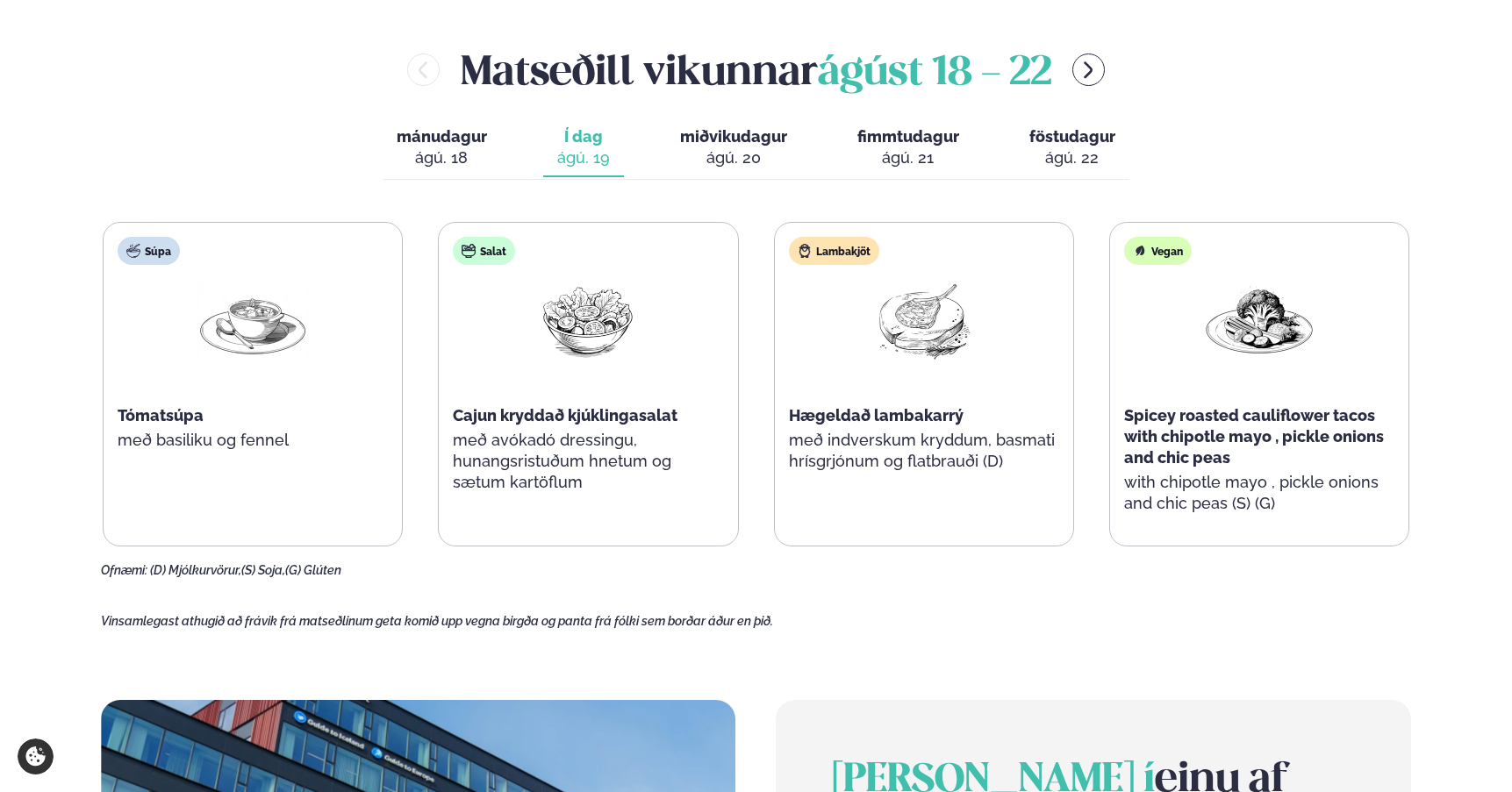
scroll to position [749, 0]
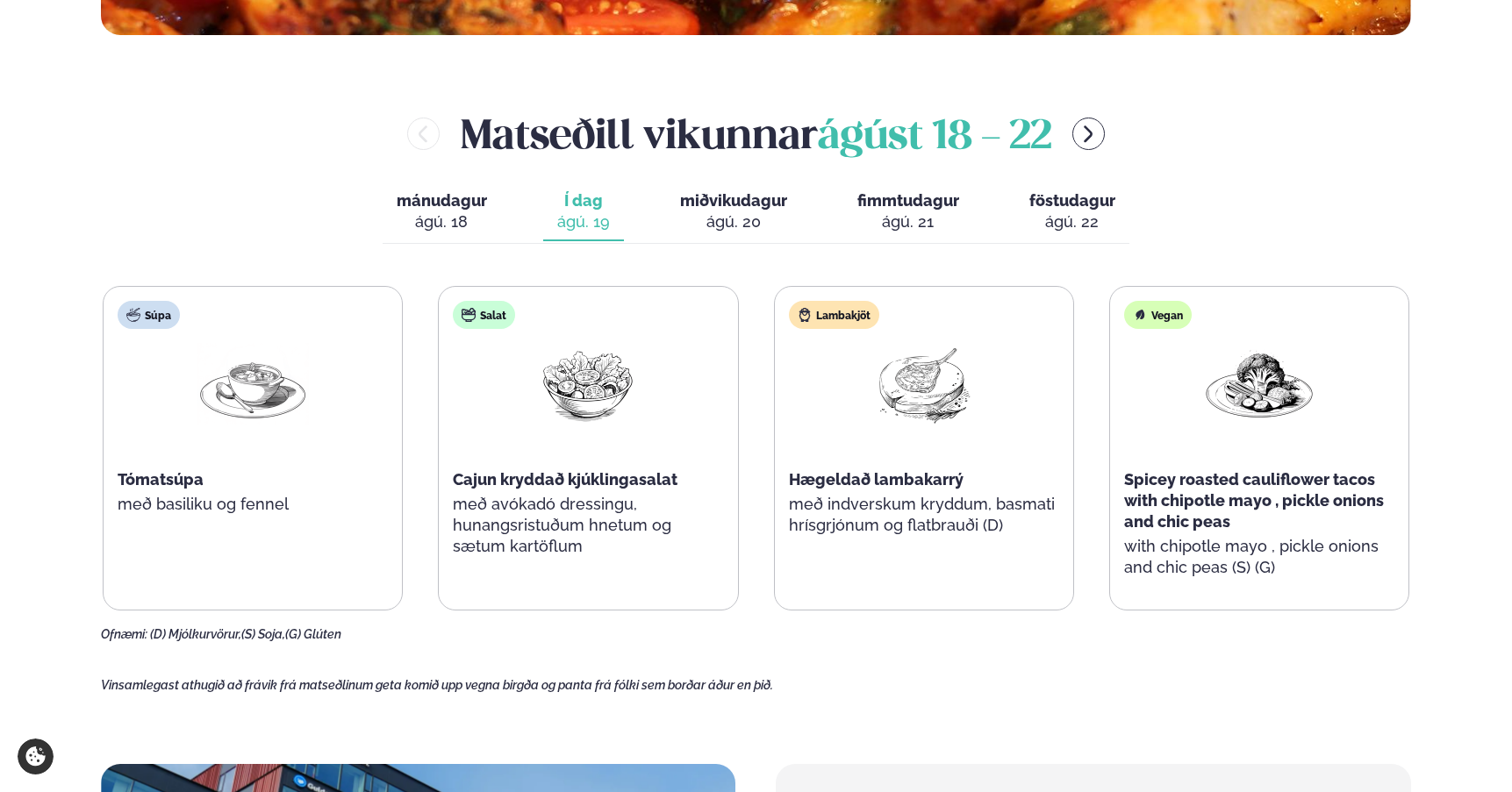
click at [740, 193] on span "miðvikudagur" at bounding box center [733, 200] width 107 height 18
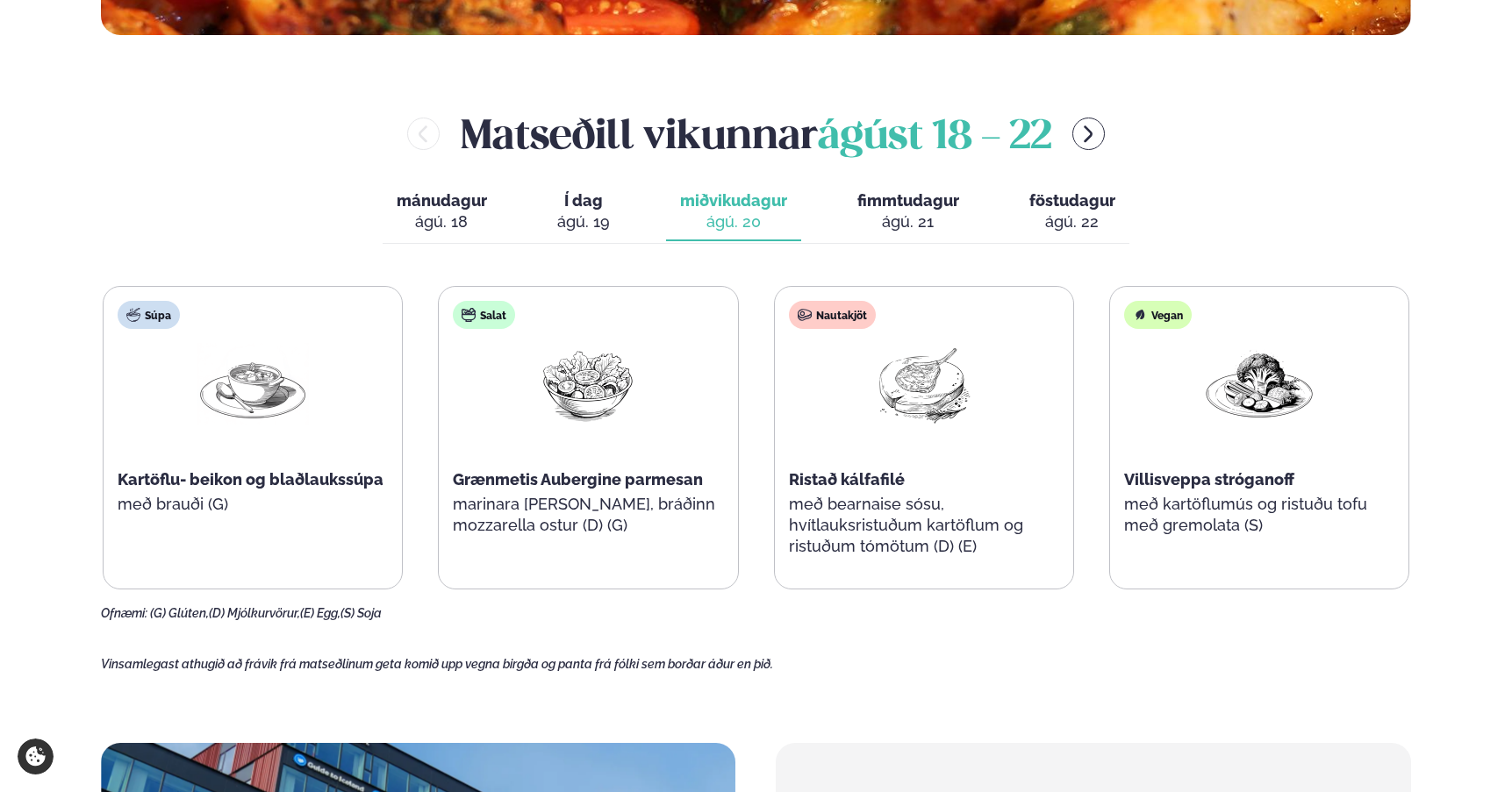
click at [1046, 204] on span "föstudagur" at bounding box center [1072, 200] width 86 height 18
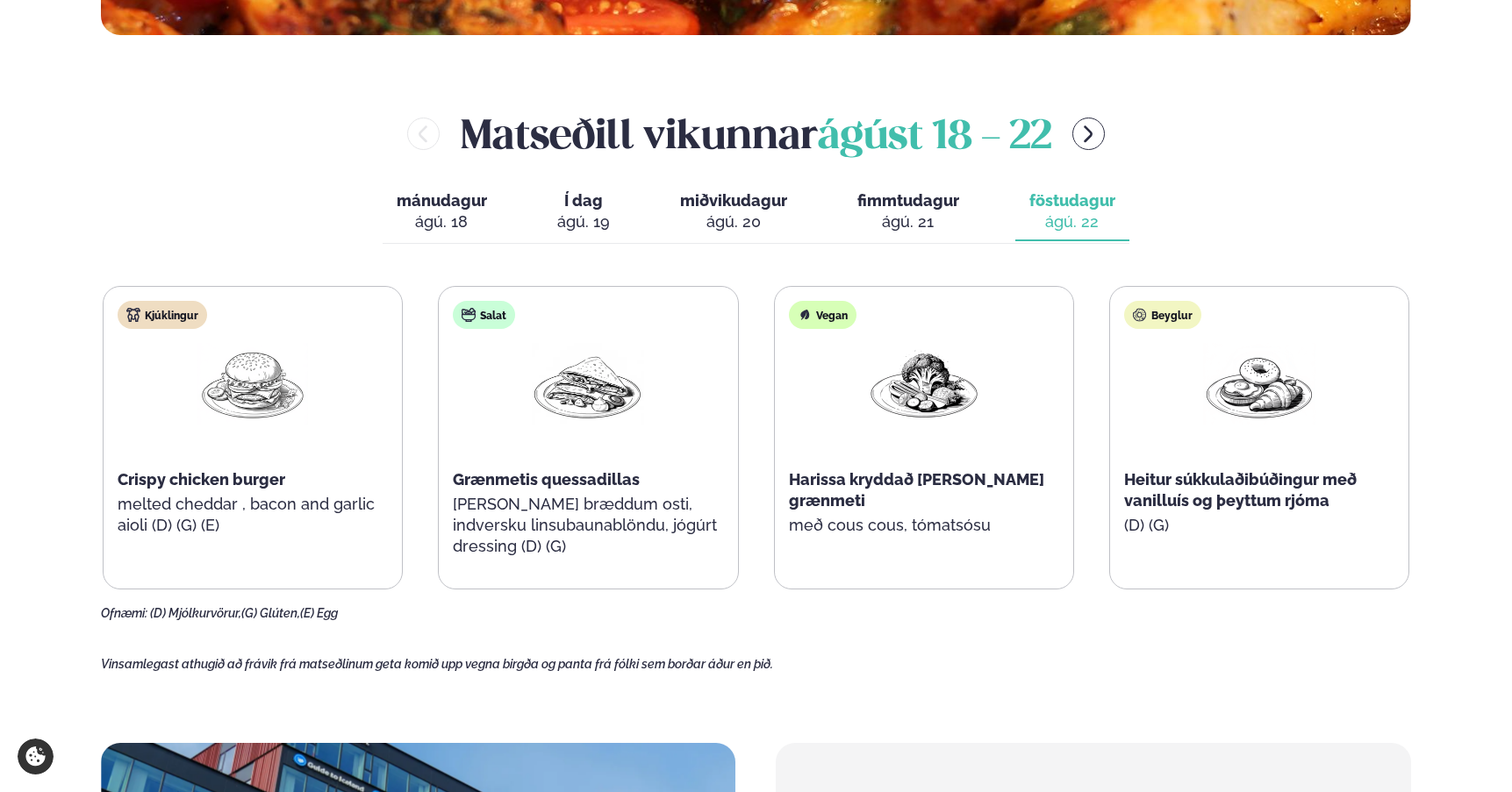
click at [787, 216] on button "miðvikudagur mið. ágú. 20" at bounding box center [733, 212] width 135 height 58
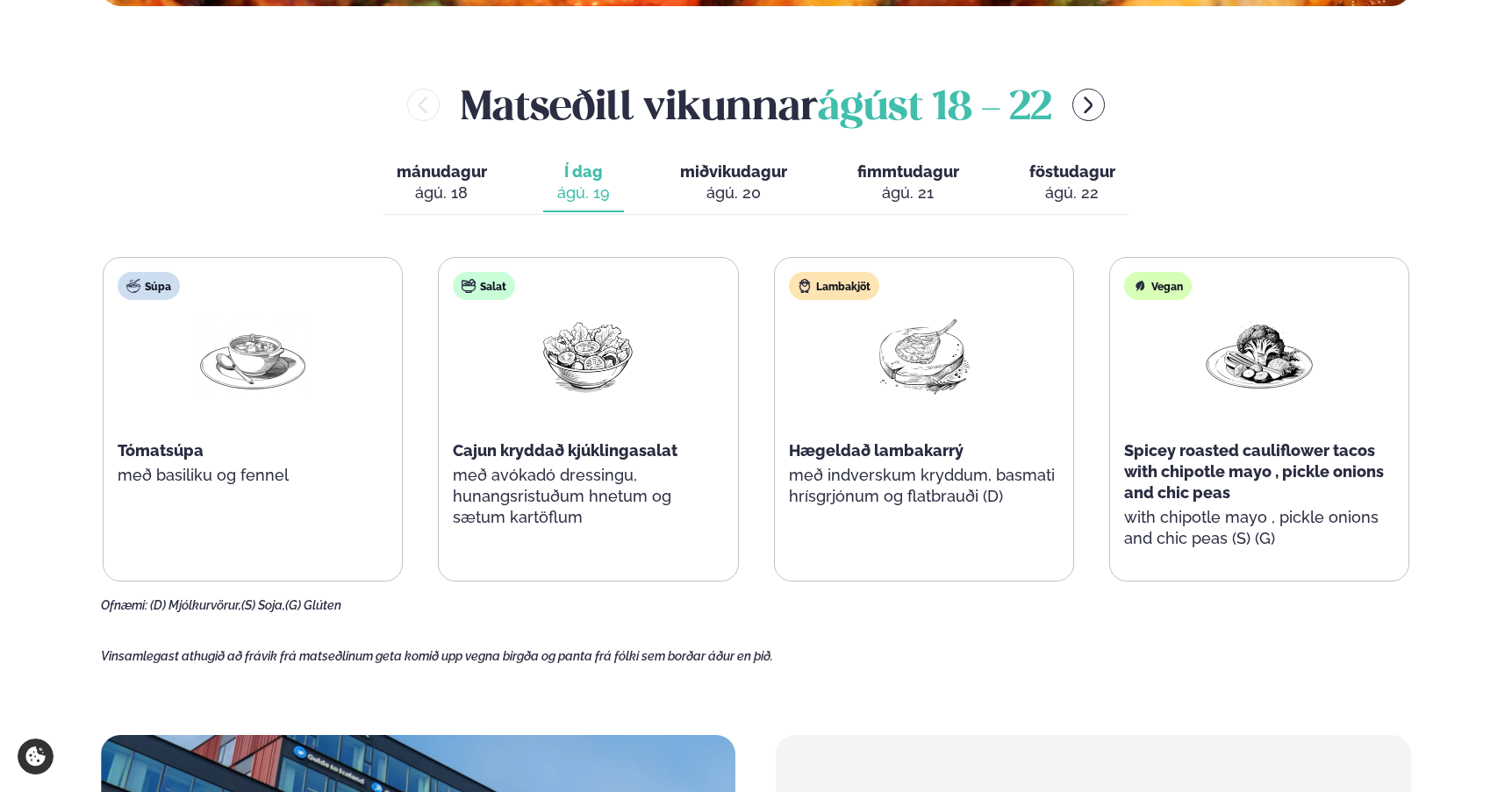
scroll to position [758, 0]
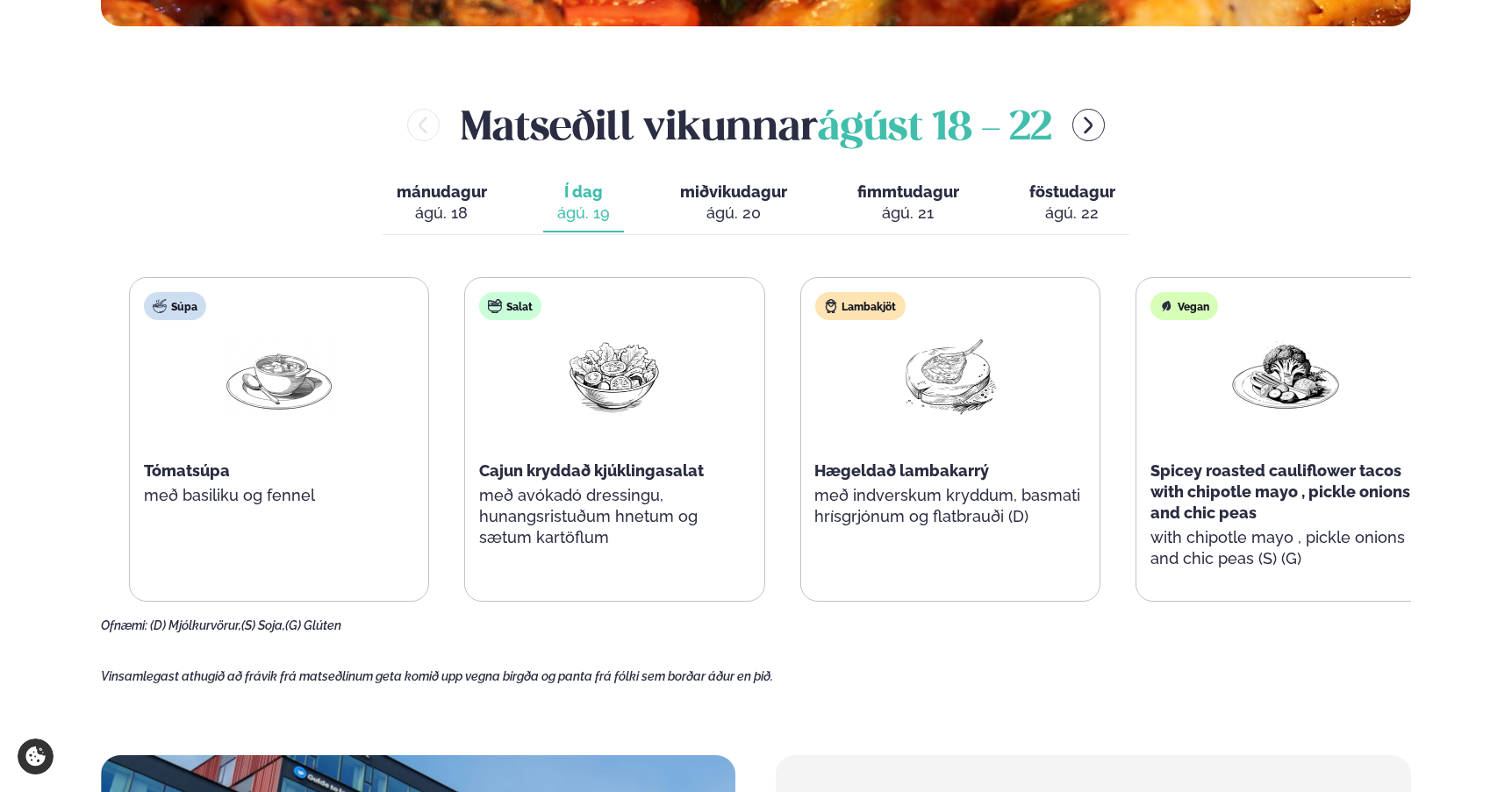
click at [480, 465] on span "Cajun kryddað kjúklingasalat" at bounding box center [591, 471] width 225 height 18
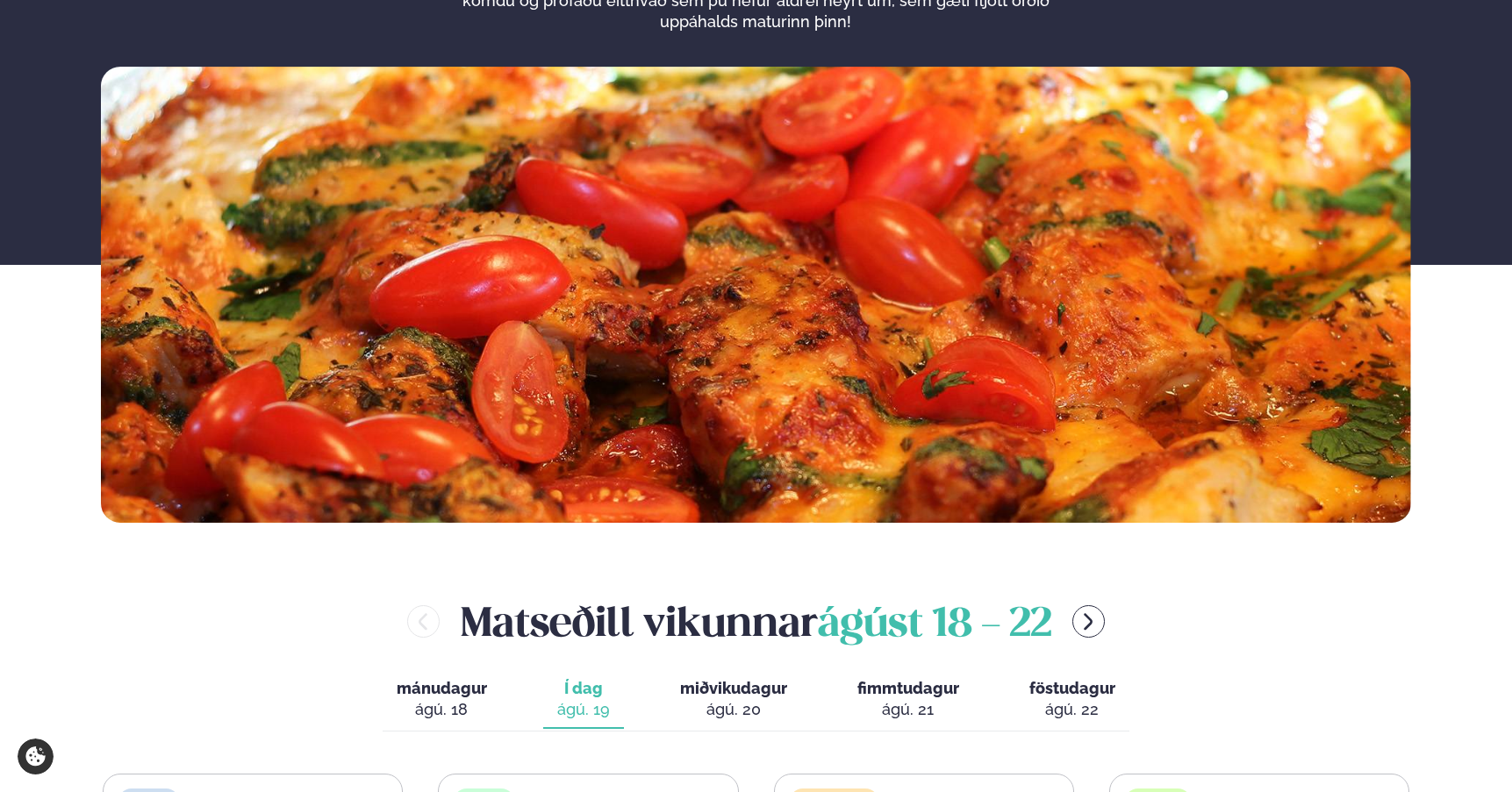
scroll to position [217, 0]
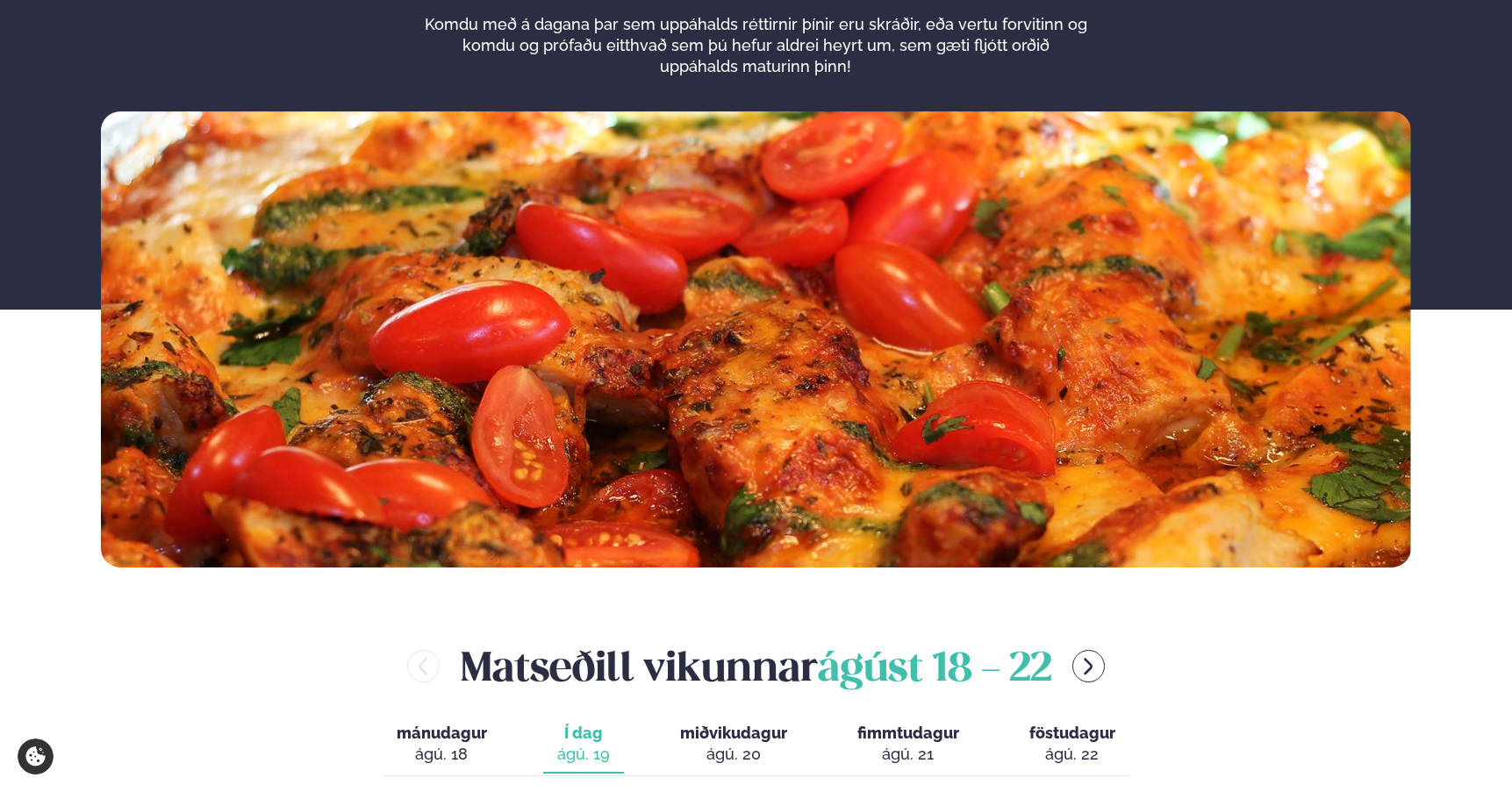
click at [745, 739] on span "miðvikudagur" at bounding box center [733, 733] width 107 height 18
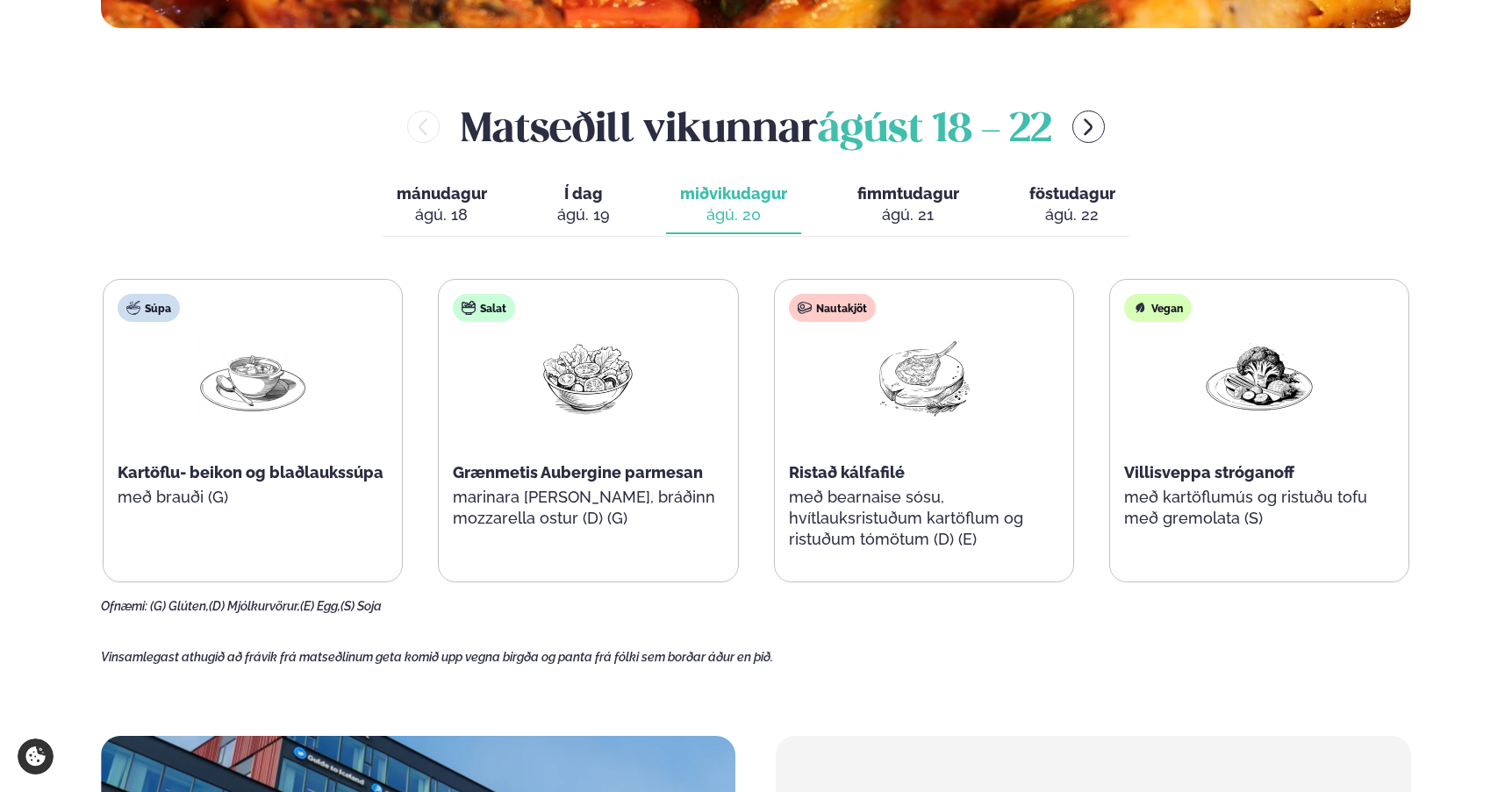
scroll to position [819, 0]
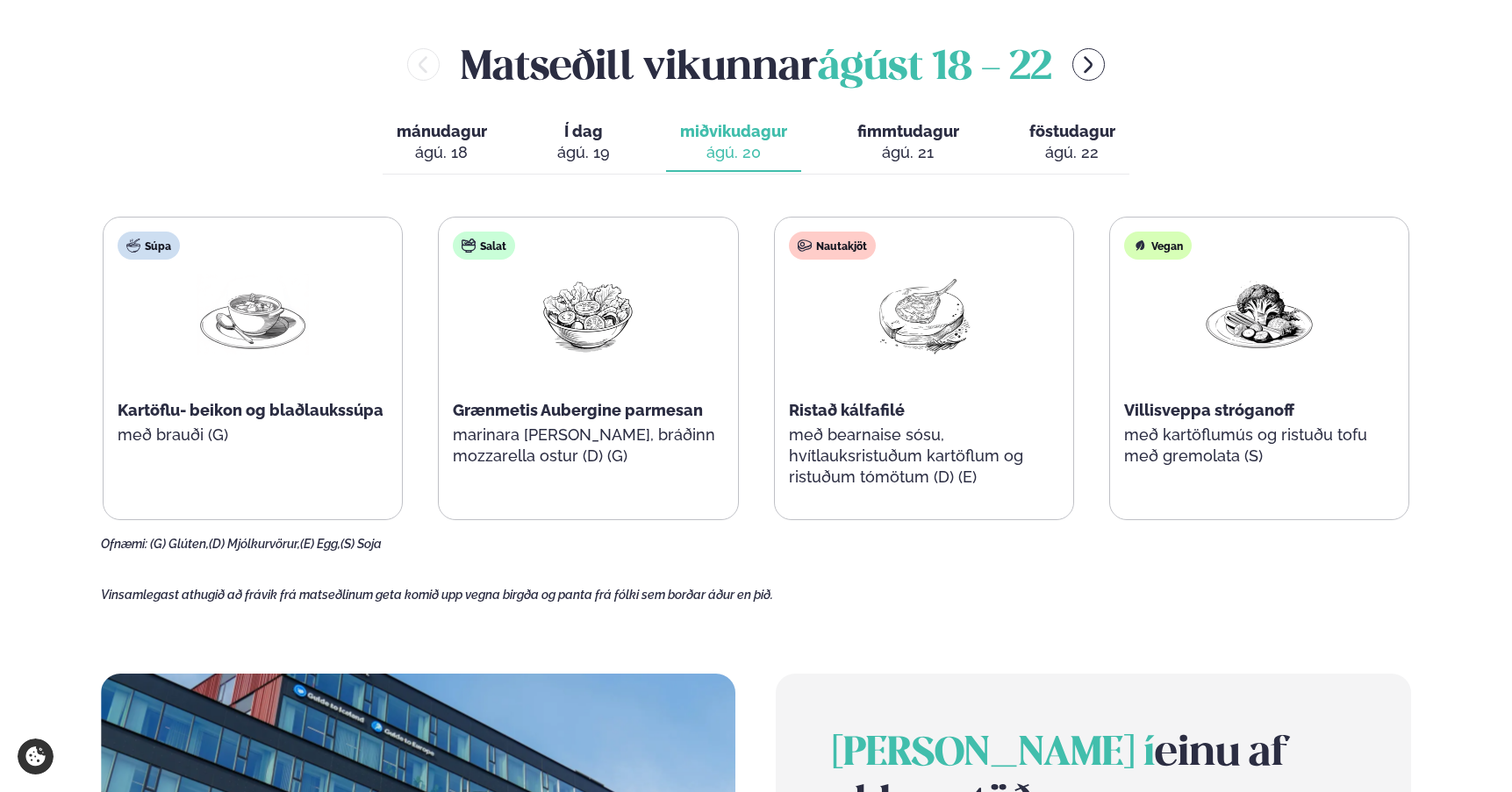
click at [944, 567] on main "Heim / Vikumatseðill Vikulegt matseðill okkar Komdu með á dagana þar sem uppáha…" at bounding box center [755, 362] width 1415 height 2363
click at [922, 601] on p "Vinsamlegast athugið að frávik frá matseðlinum geta komið upp vegna birgða og p…" at bounding box center [756, 595] width 1310 height 16
